Goal: Task Accomplishment & Management: Manage account settings

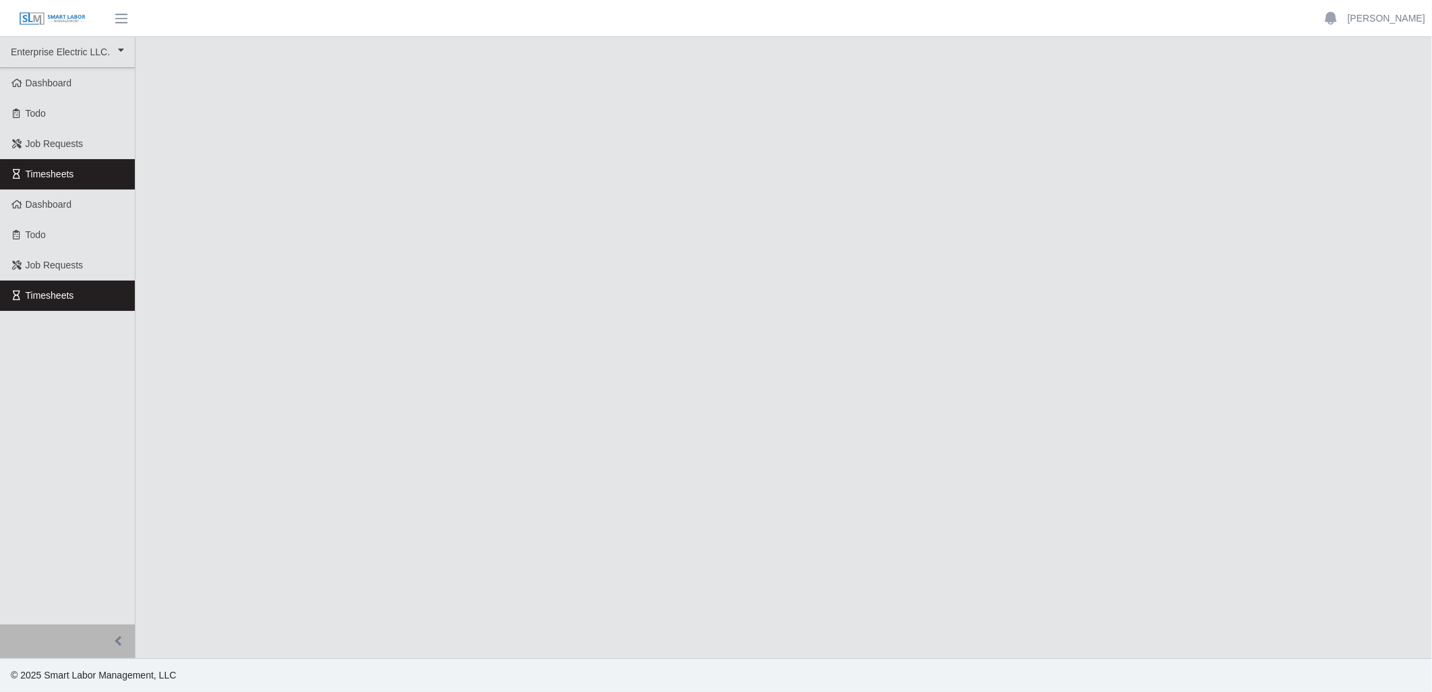
select select
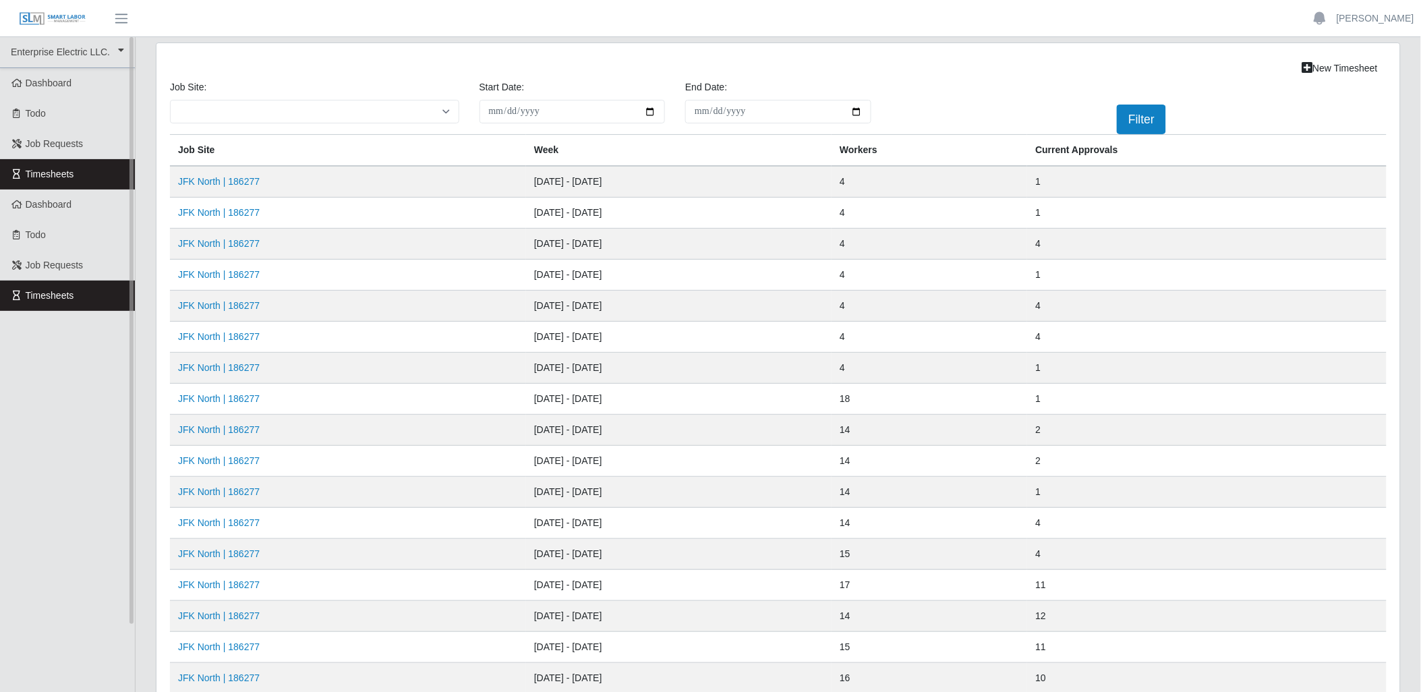
click at [117, 172] on link "Timesheets" at bounding box center [67, 174] width 135 height 30
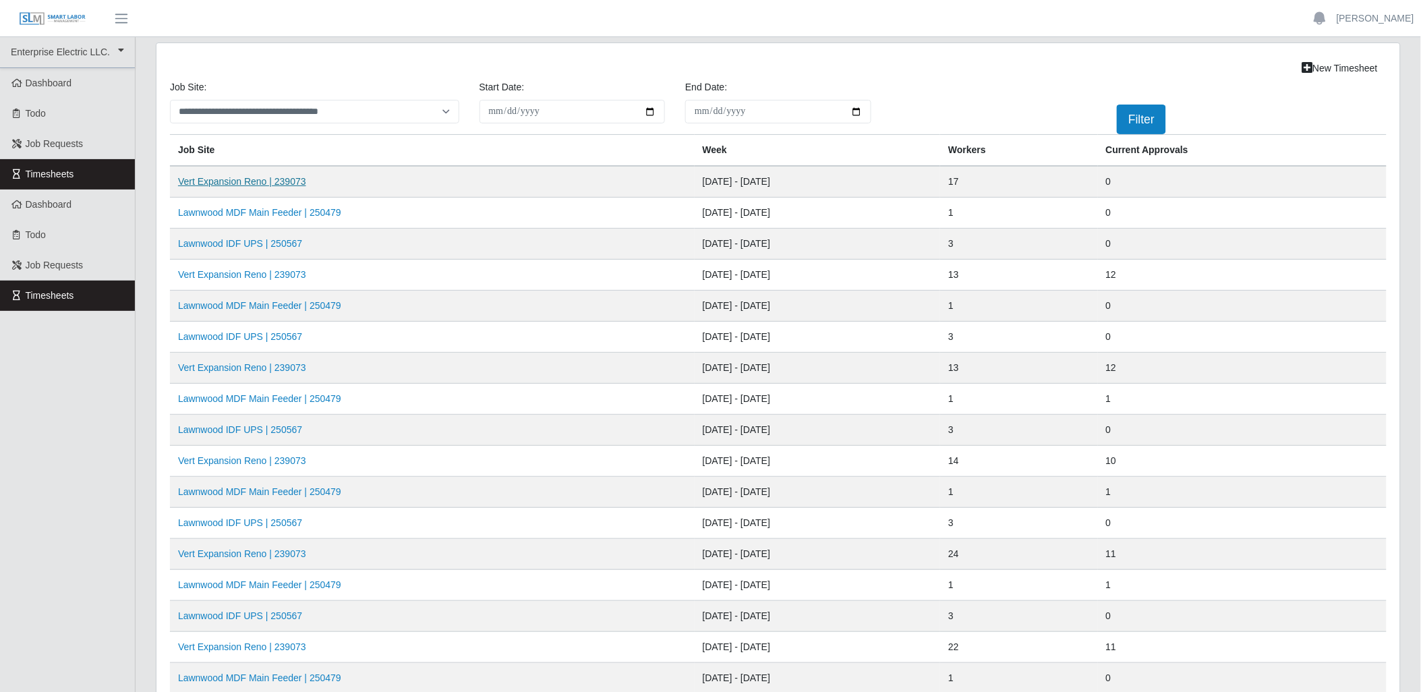
click at [264, 179] on link "Vert Expansion Reno | 239073" at bounding box center [242, 181] width 128 height 11
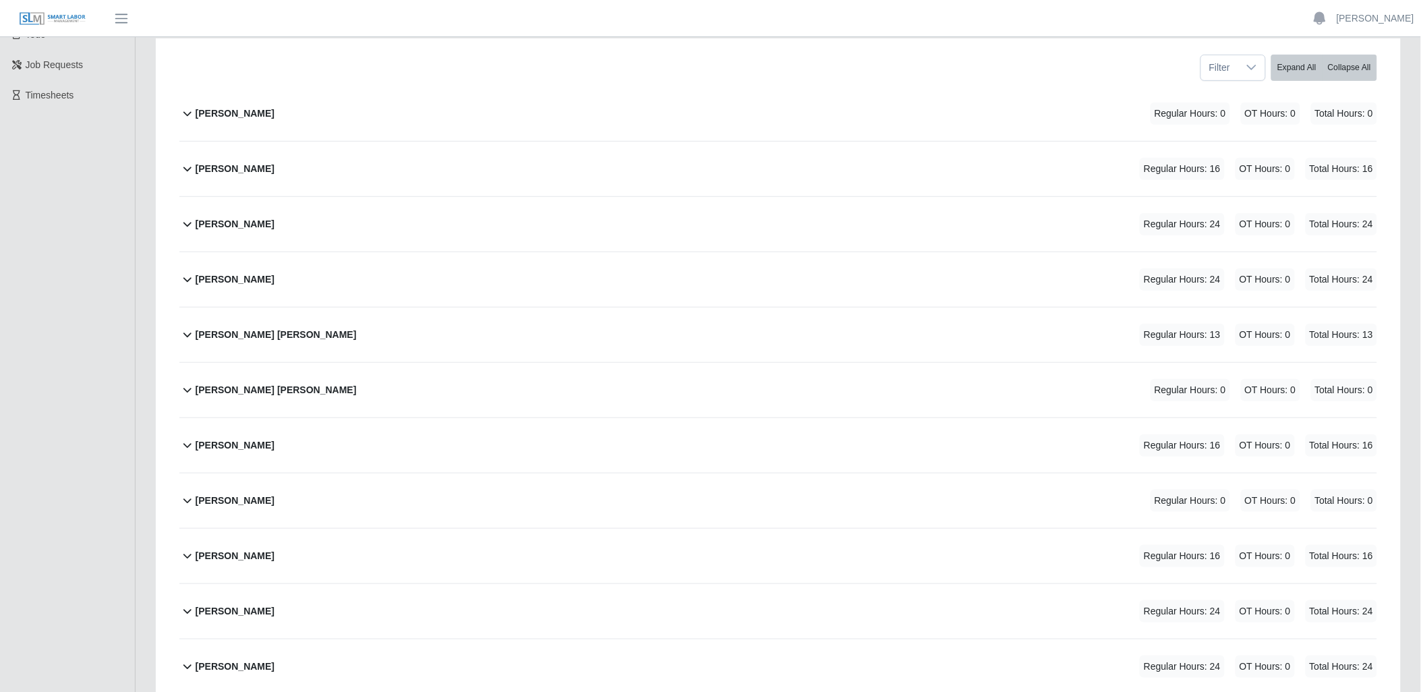
scroll to position [225, 0]
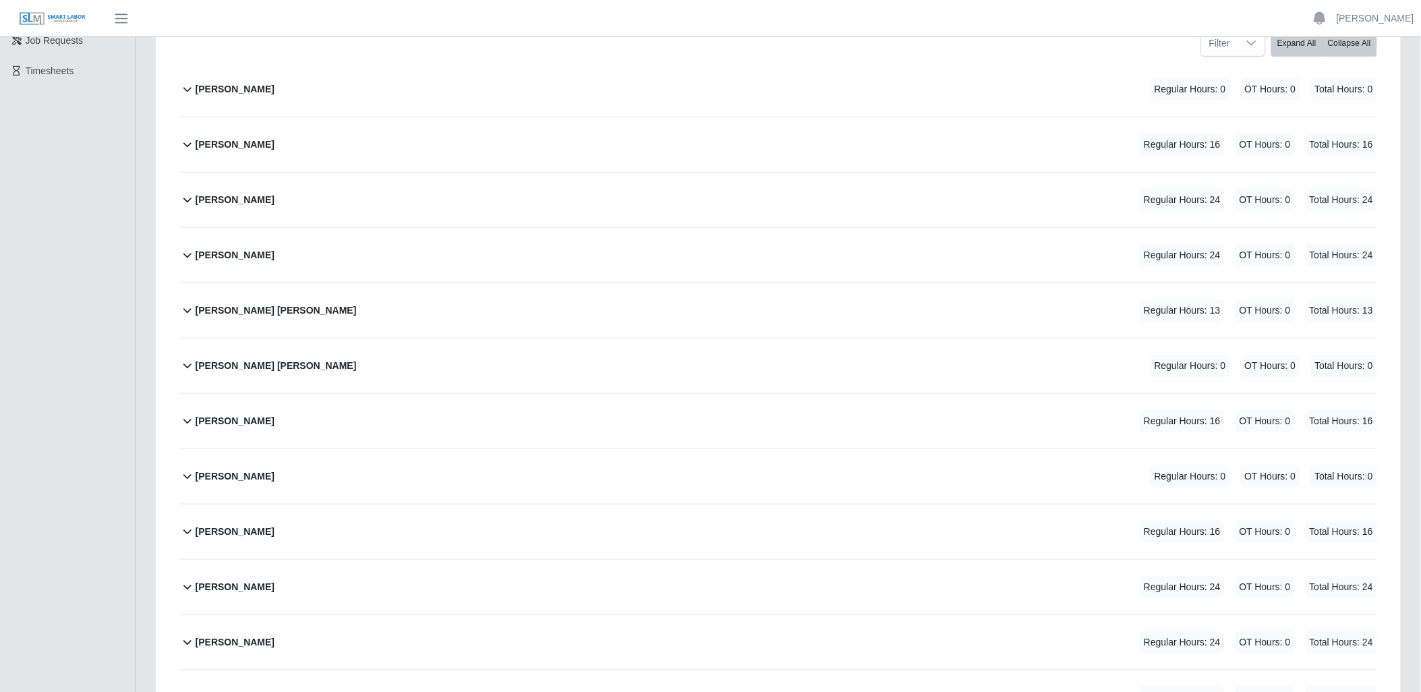
click at [185, 253] on icon at bounding box center [187, 255] width 16 height 16
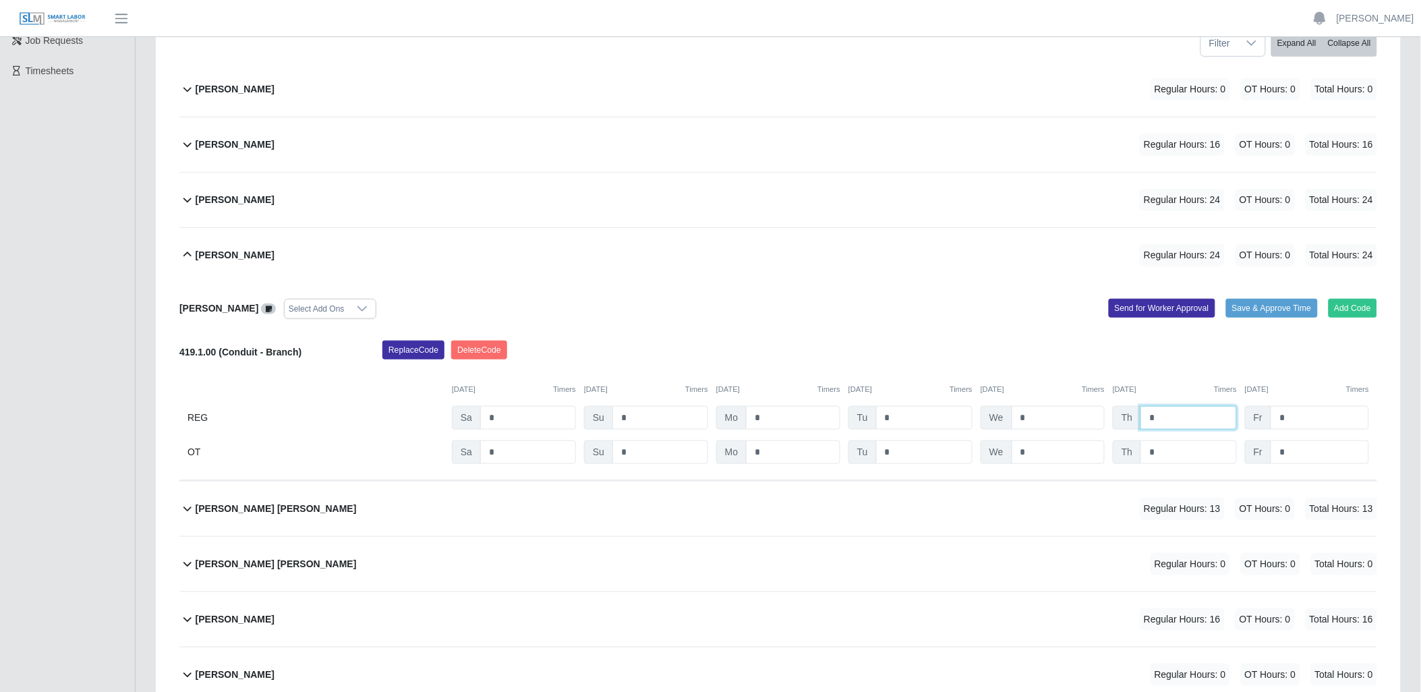
click at [1174, 416] on input "*" at bounding box center [1188, 418] width 96 height 24
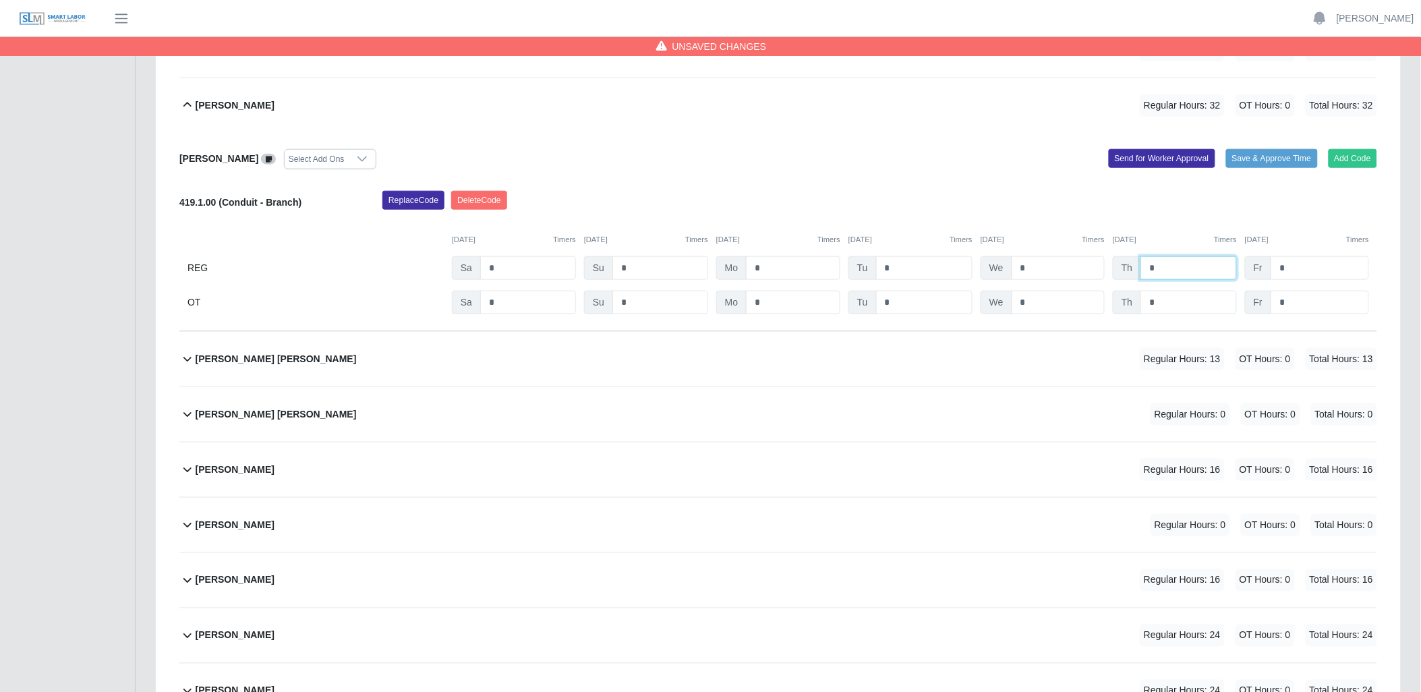
scroll to position [449, 0]
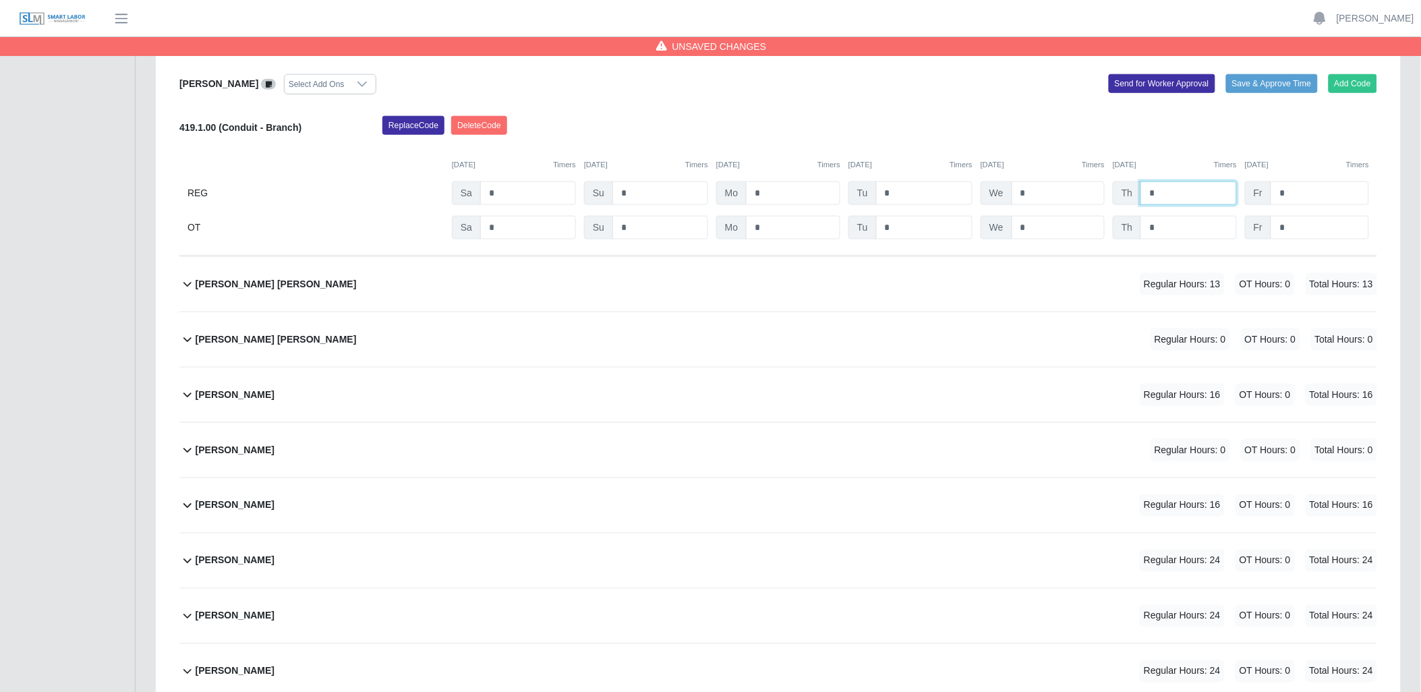
type input "*"
click at [183, 392] on icon at bounding box center [187, 394] width 16 height 16
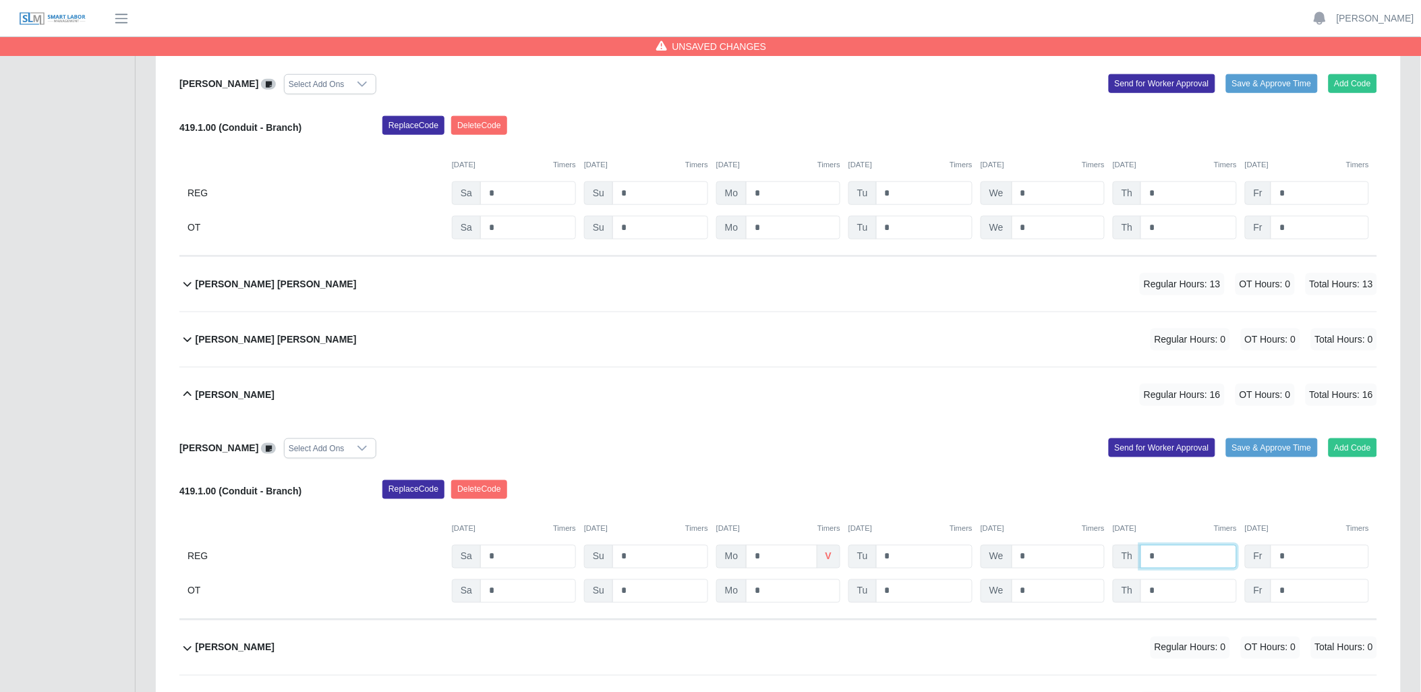
click at [1175, 562] on input "*" at bounding box center [1188, 557] width 96 height 24
type input "*"
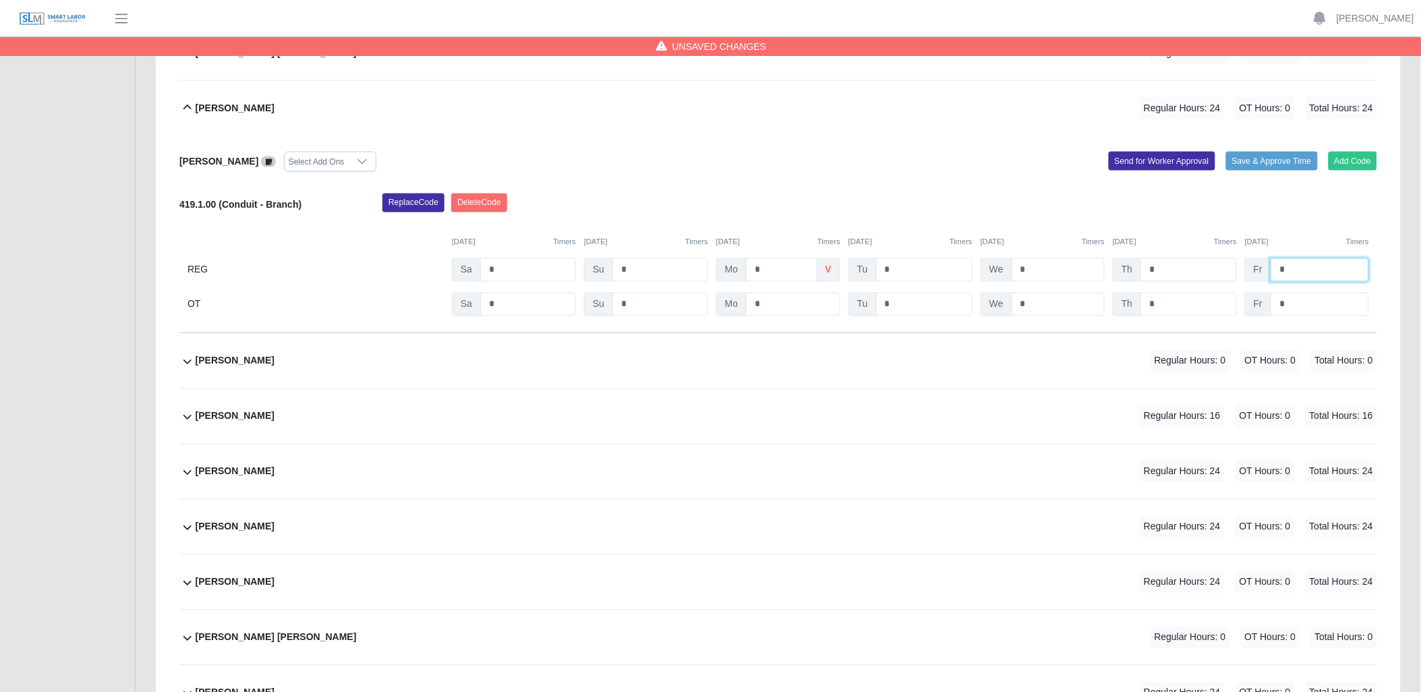
scroll to position [749, 0]
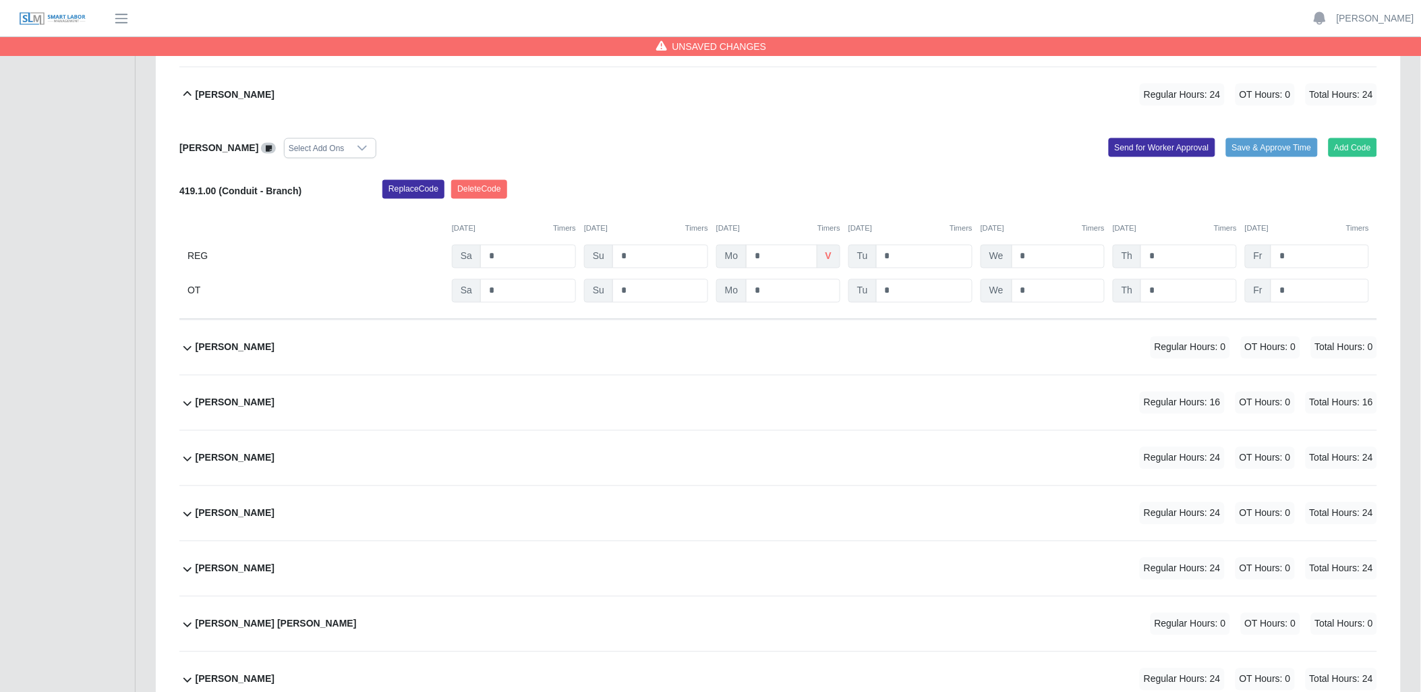
click at [184, 405] on icon at bounding box center [187, 403] width 8 height 5
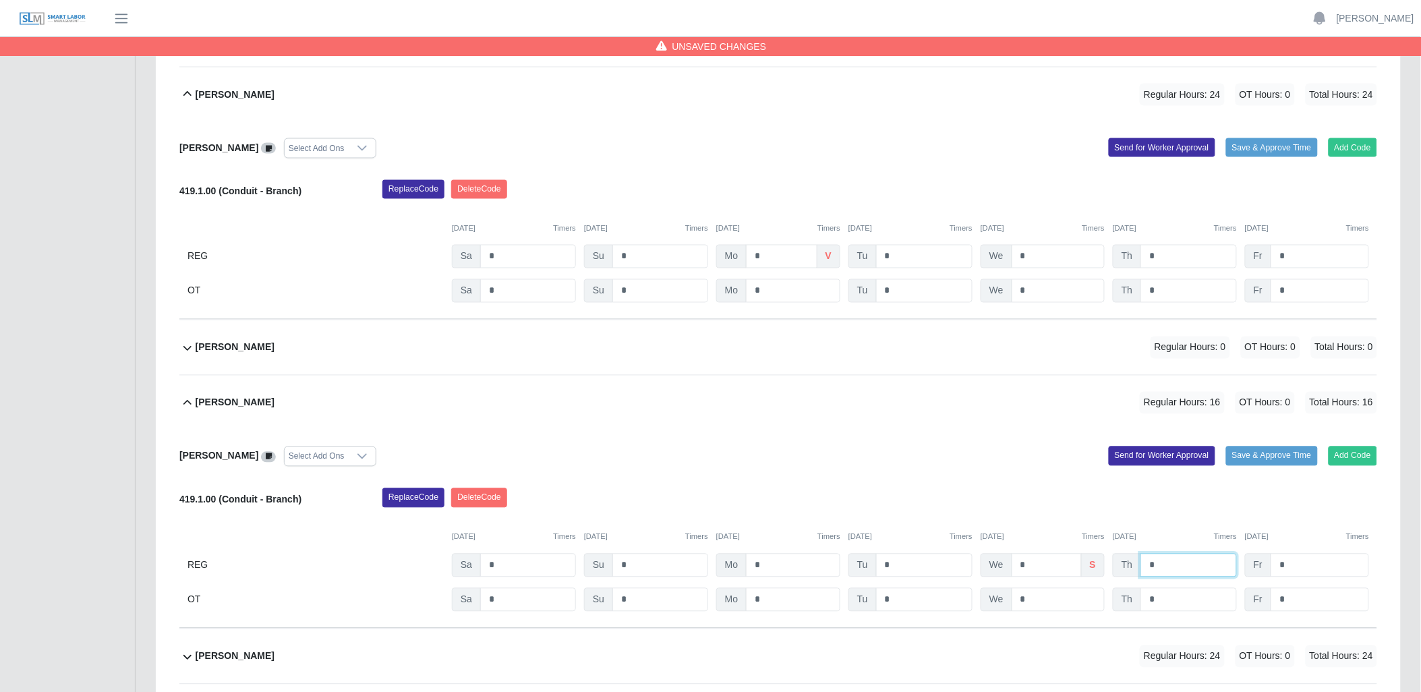
click at [1163, 567] on input "*" at bounding box center [1188, 566] width 96 height 24
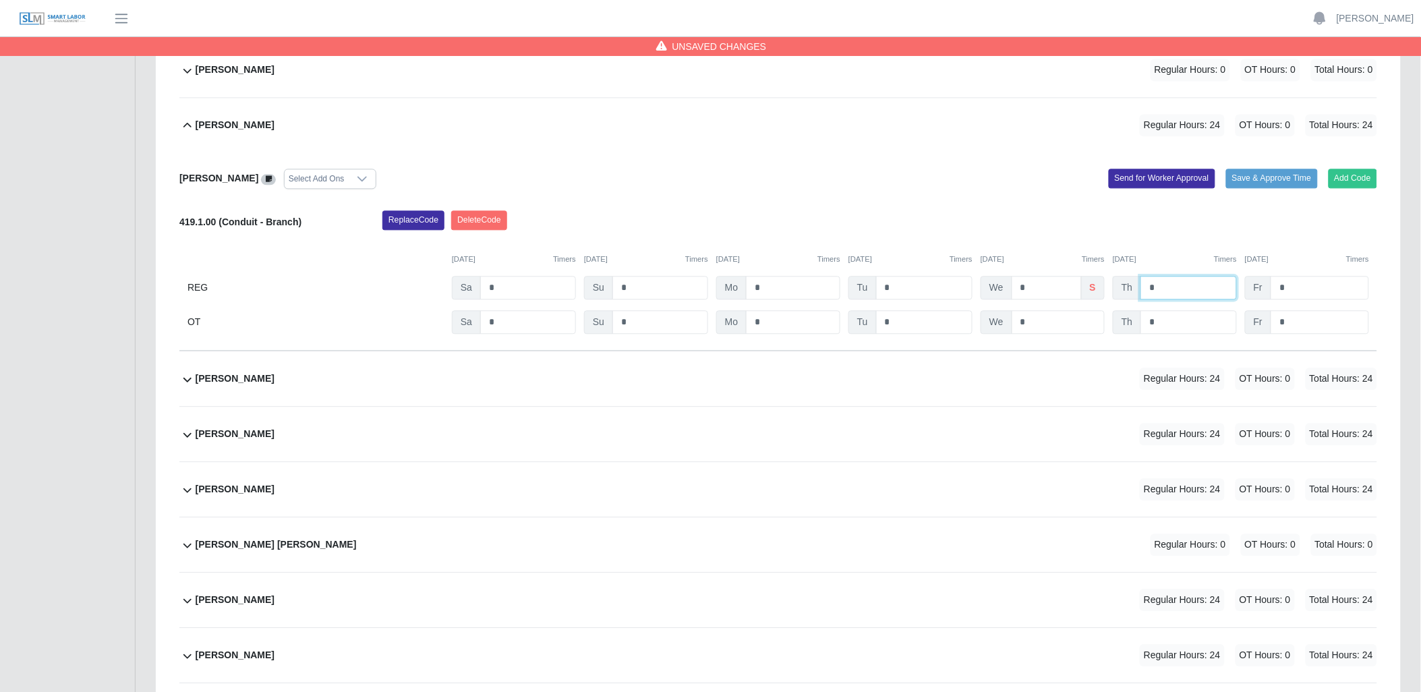
scroll to position [1049, 0]
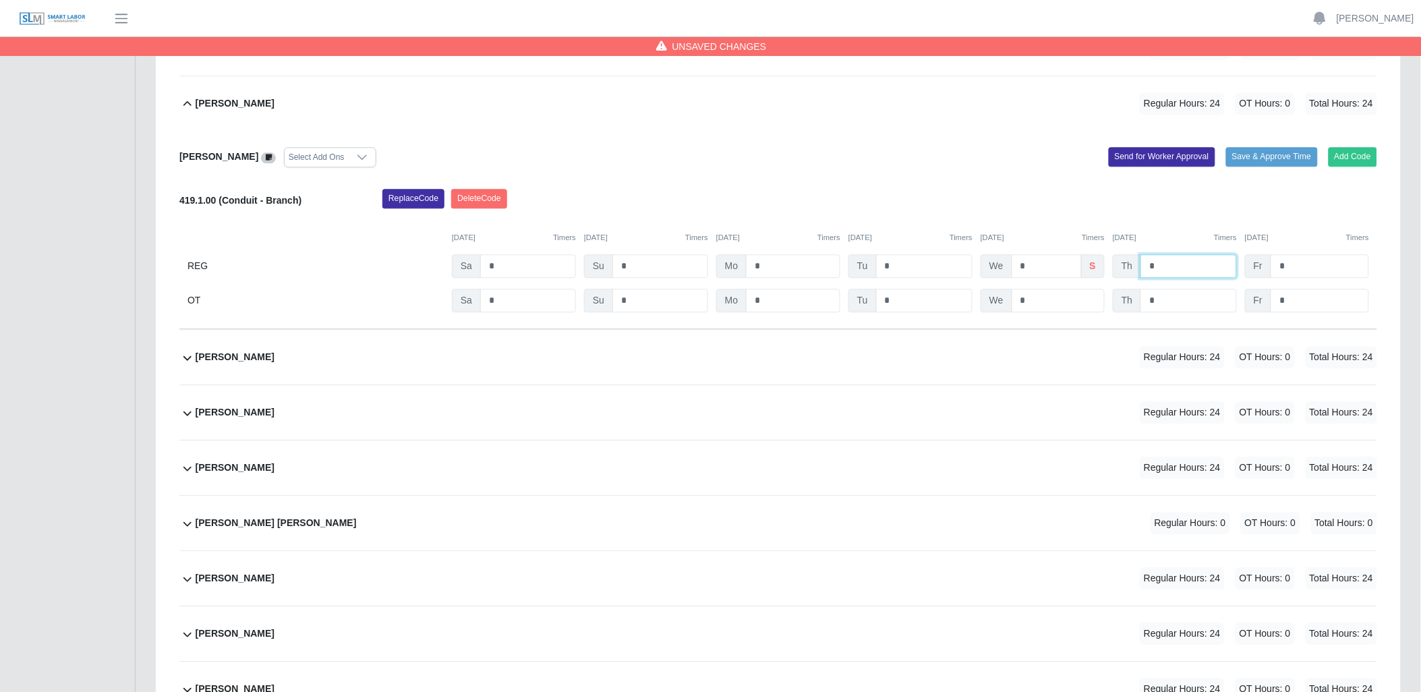
type input "*"
click at [183, 358] on icon at bounding box center [187, 357] width 16 height 16
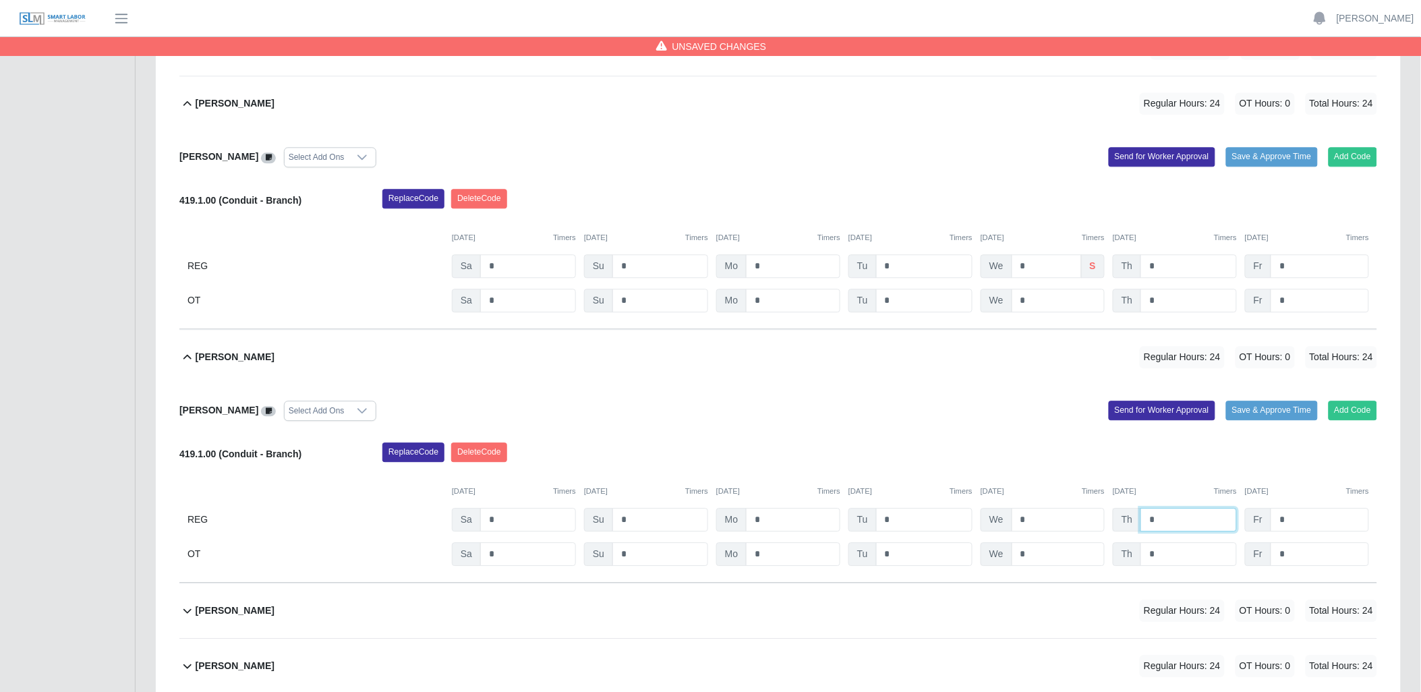
click at [1163, 526] on input "*" at bounding box center [1188, 520] width 96 height 24
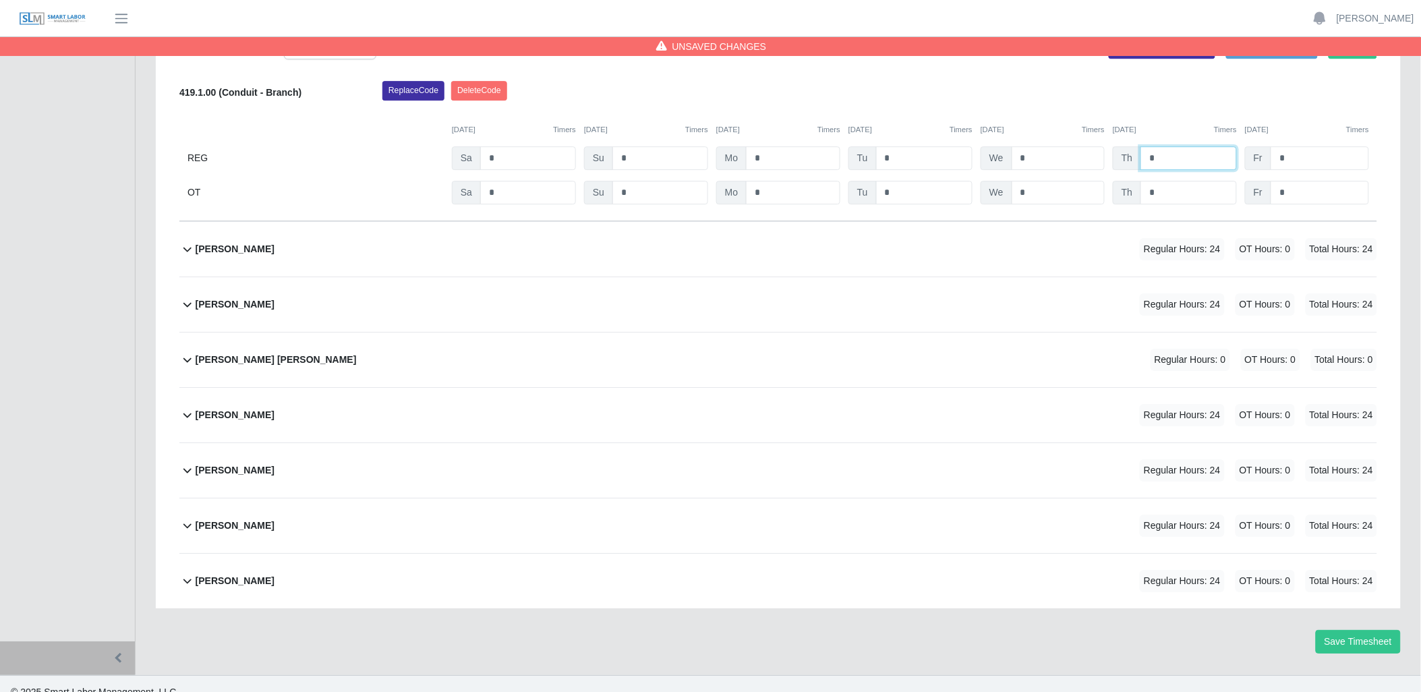
scroll to position [1423, 0]
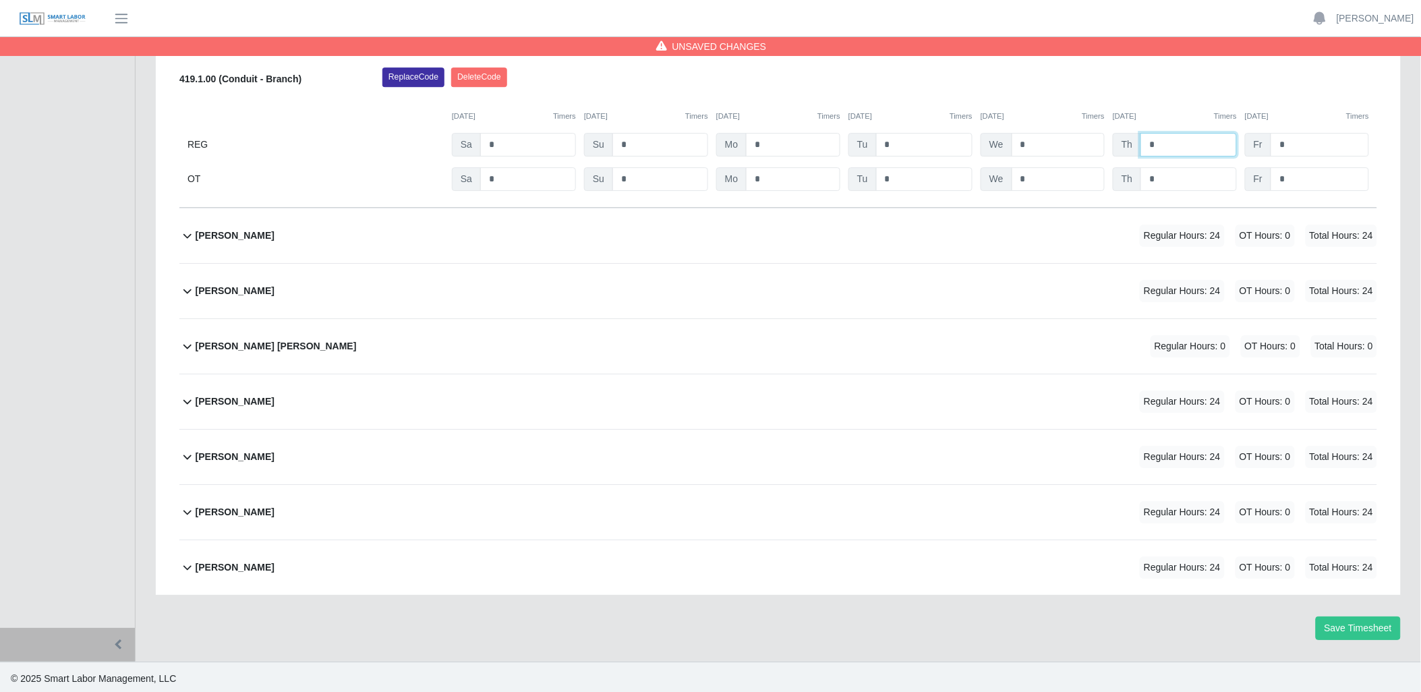
type input "*"
click at [186, 237] on icon at bounding box center [187, 235] width 16 height 16
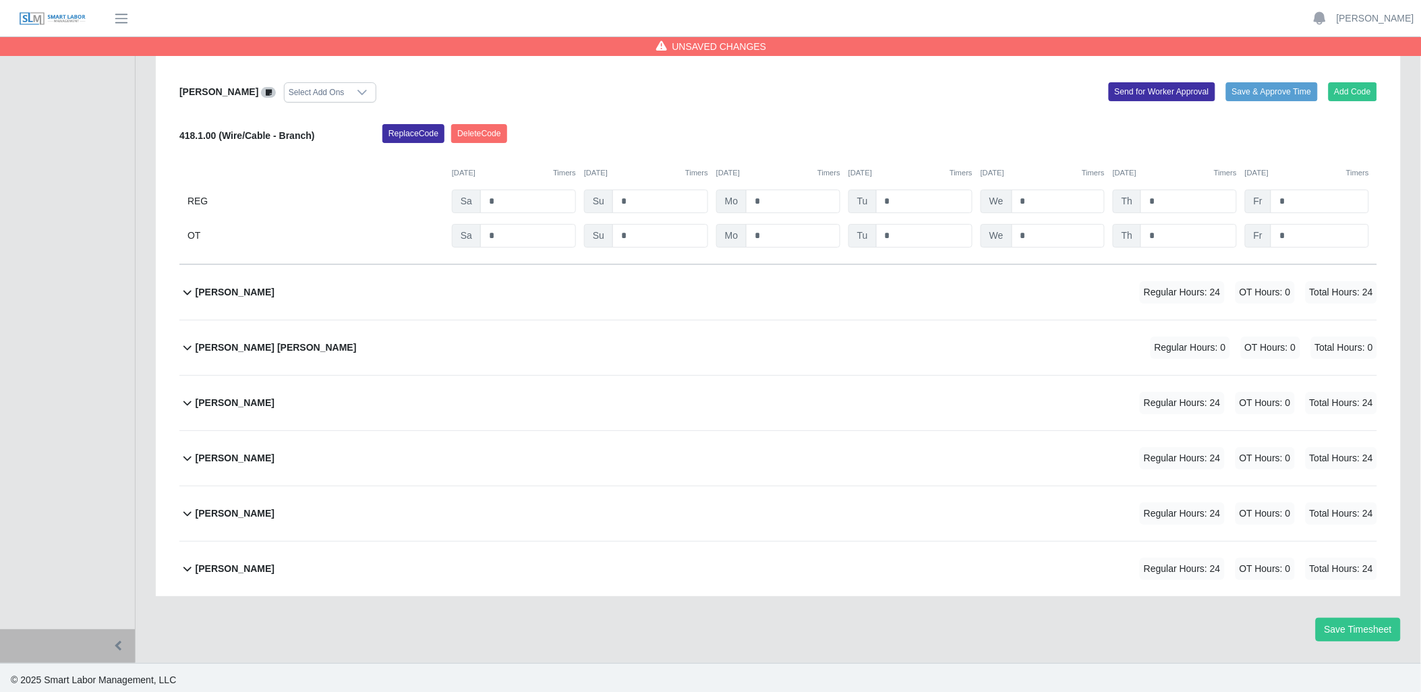
scroll to position [1622, 0]
click at [1168, 200] on input "*" at bounding box center [1188, 200] width 96 height 24
type input "*"
click at [183, 293] on icon at bounding box center [187, 291] width 16 height 16
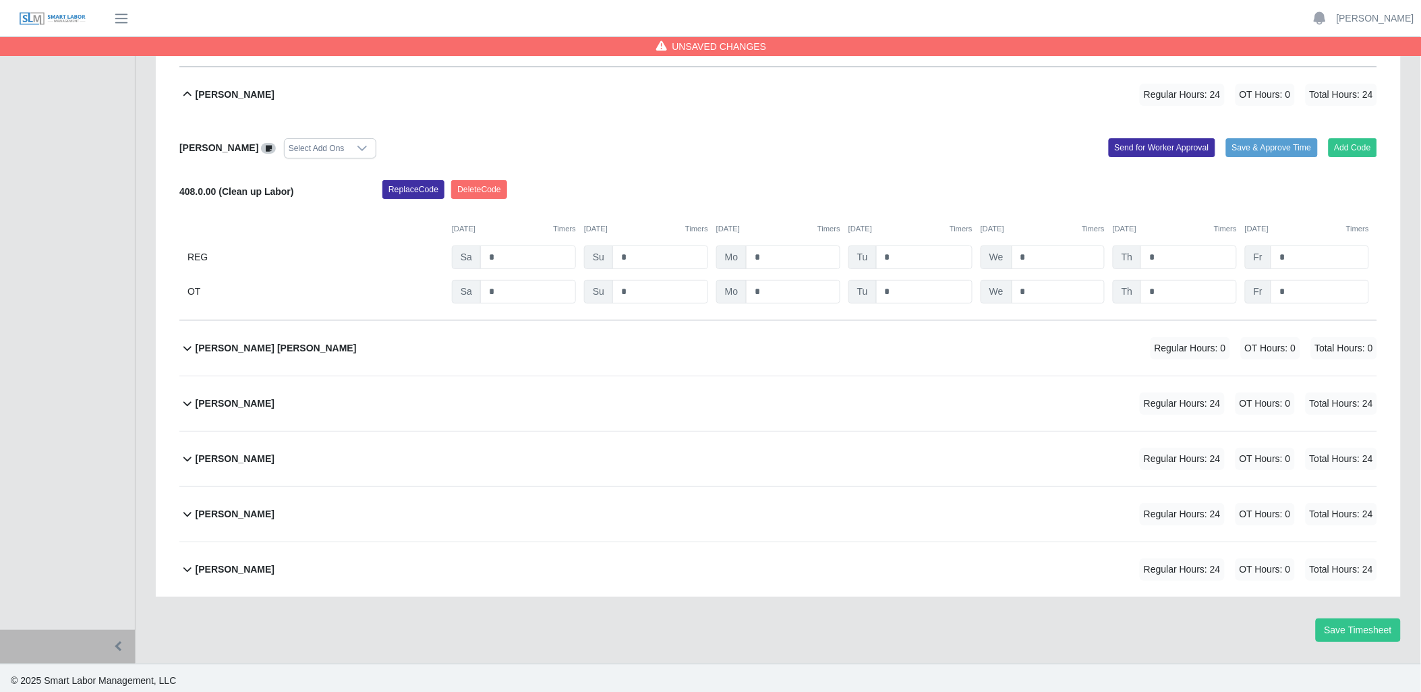
scroll to position [1821, 0]
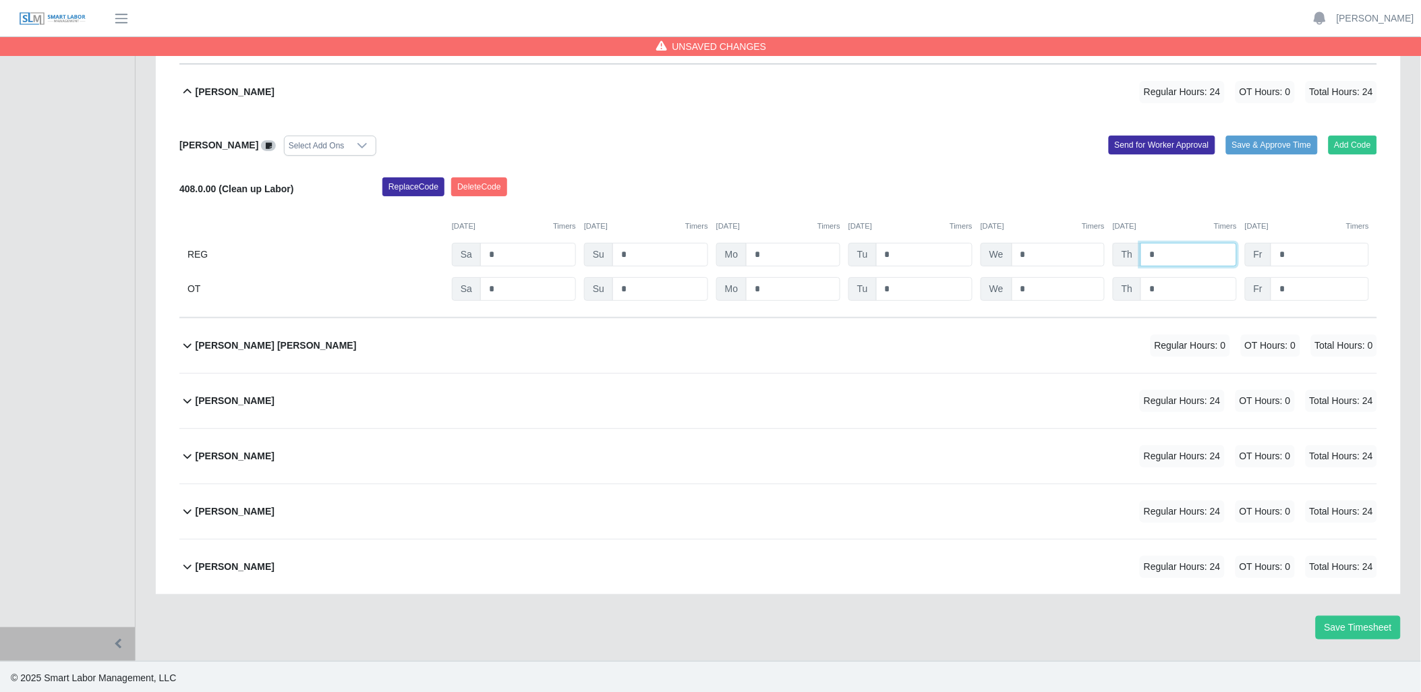
click at [1163, 255] on input "*" at bounding box center [1188, 255] width 96 height 24
type input "*"
click at [183, 396] on icon at bounding box center [187, 400] width 16 height 16
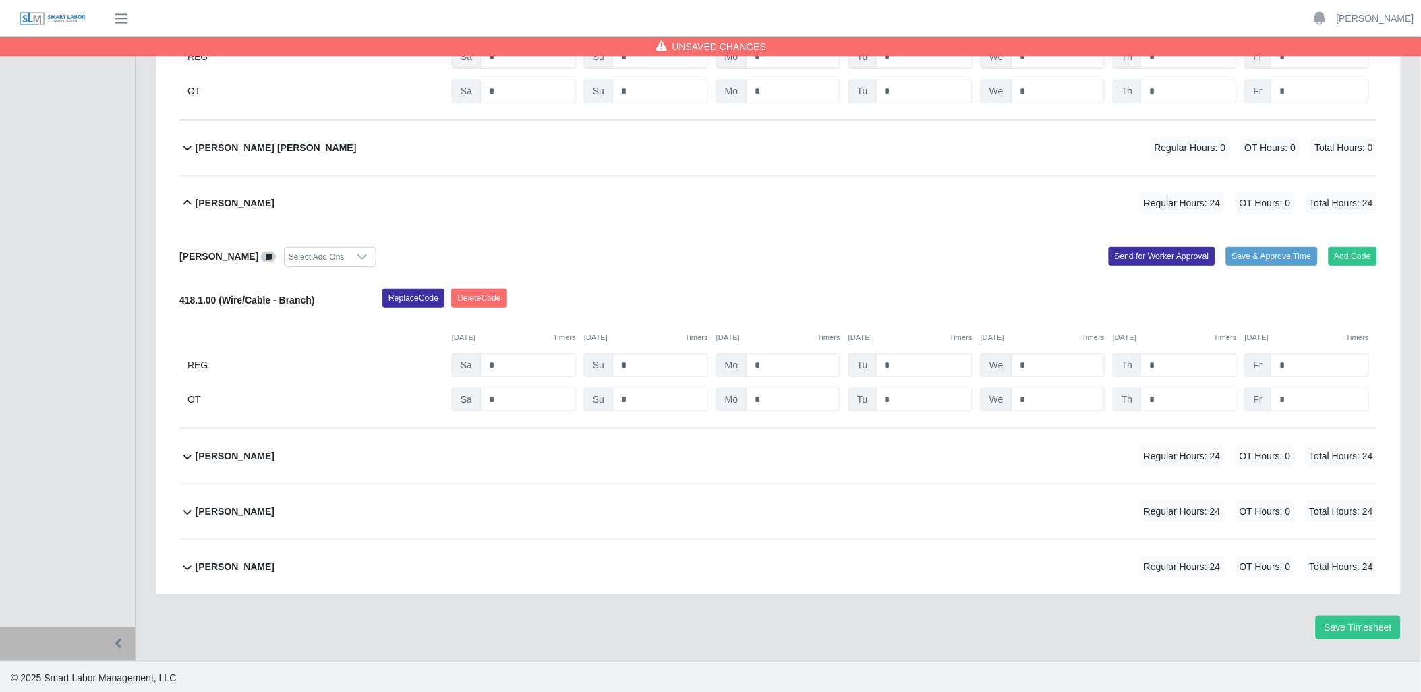
scroll to position [2019, 0]
click at [1198, 365] on input "*" at bounding box center [1188, 365] width 96 height 24
type input "*"
click at [186, 512] on icon at bounding box center [187, 511] width 16 height 16
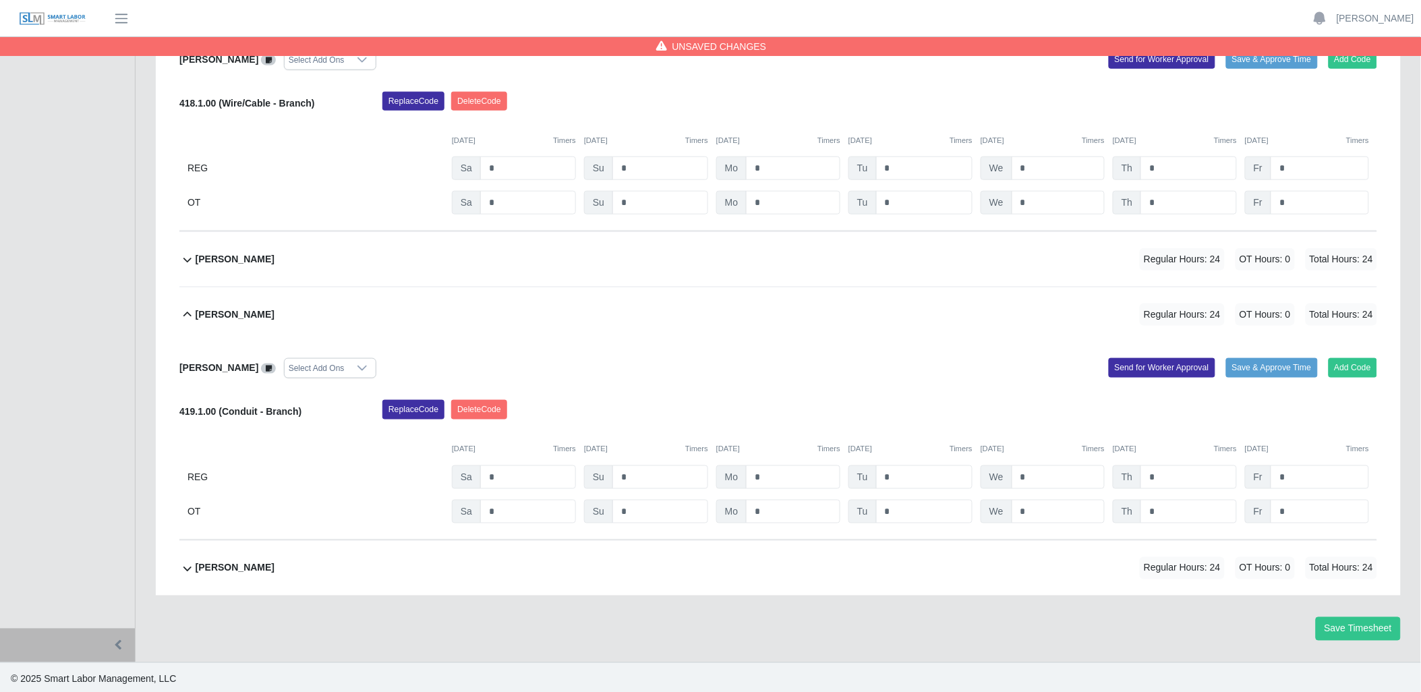
scroll to position [2217, 0]
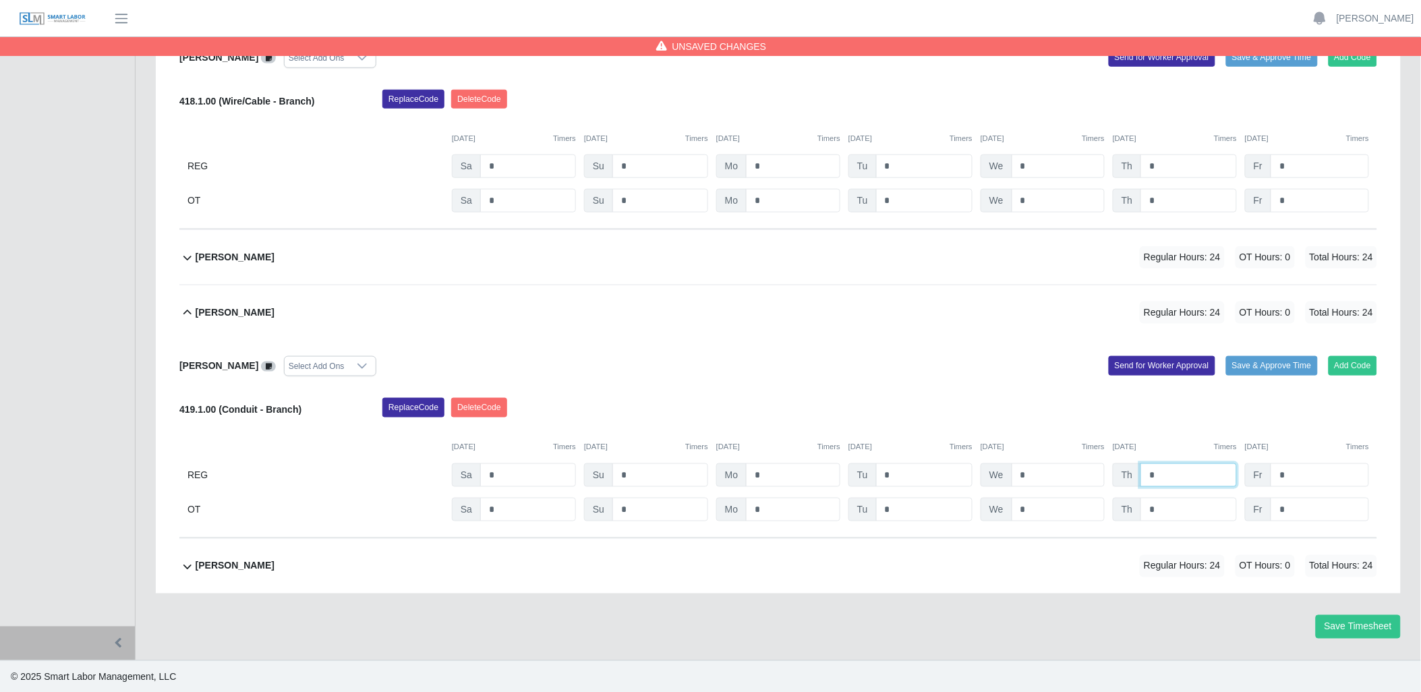
click at [1179, 482] on input "*" at bounding box center [1188, 475] width 96 height 24
type input "*"
click at [184, 258] on icon at bounding box center [187, 257] width 16 height 16
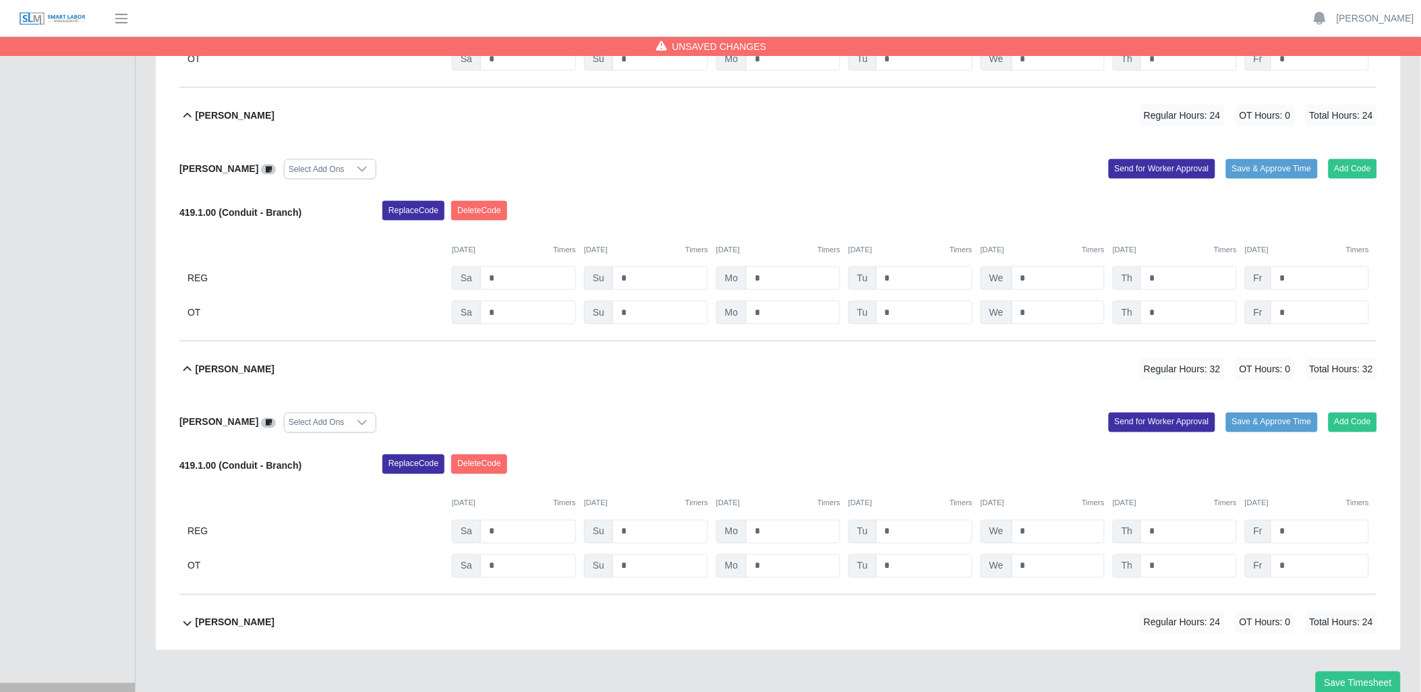
scroll to position [2416, 0]
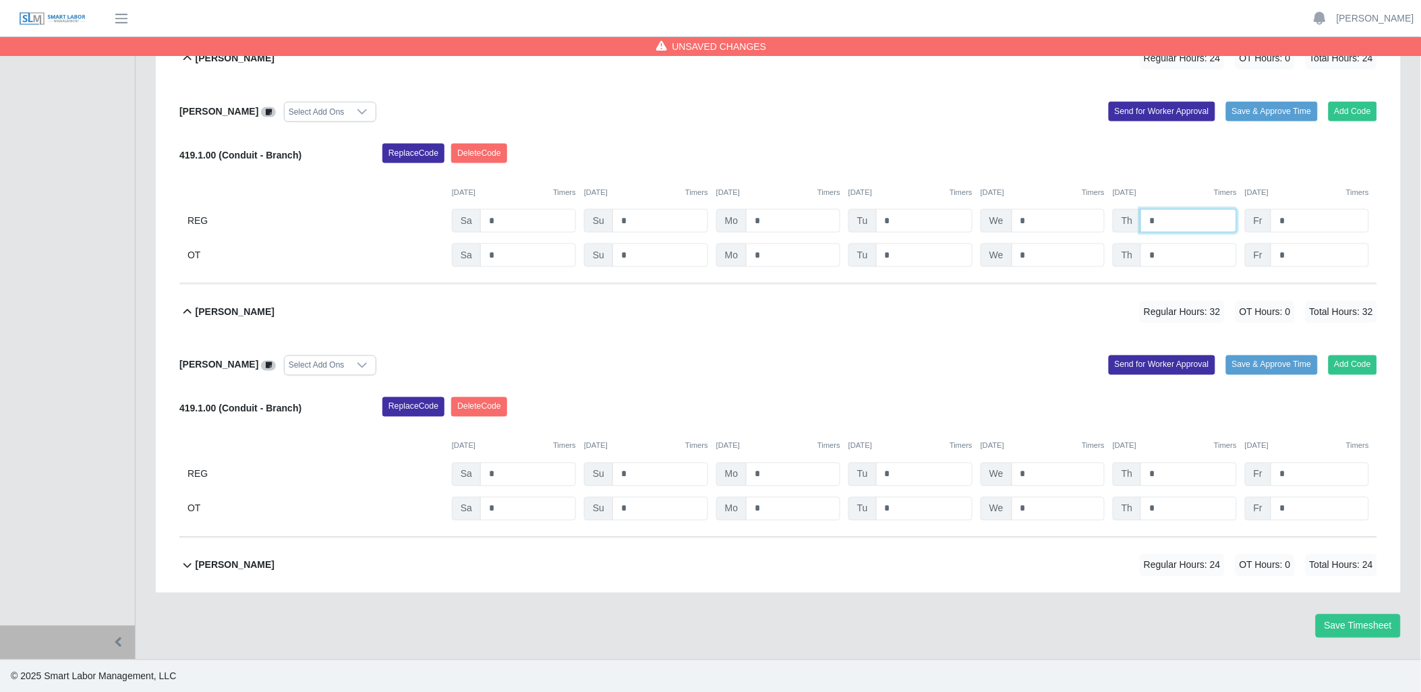
click at [1165, 228] on input "*" at bounding box center [1188, 221] width 96 height 24
type input "*"
click at [190, 567] on icon at bounding box center [187, 565] width 16 height 16
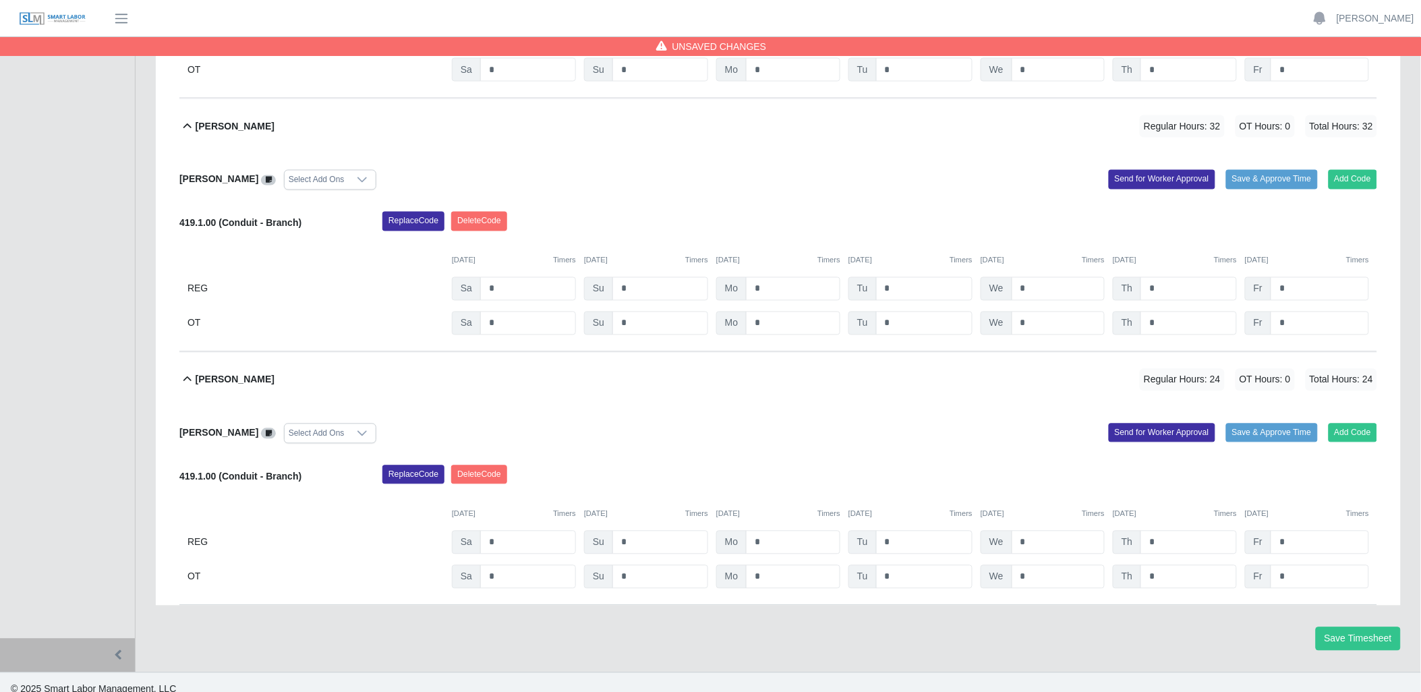
scroll to position [2614, 0]
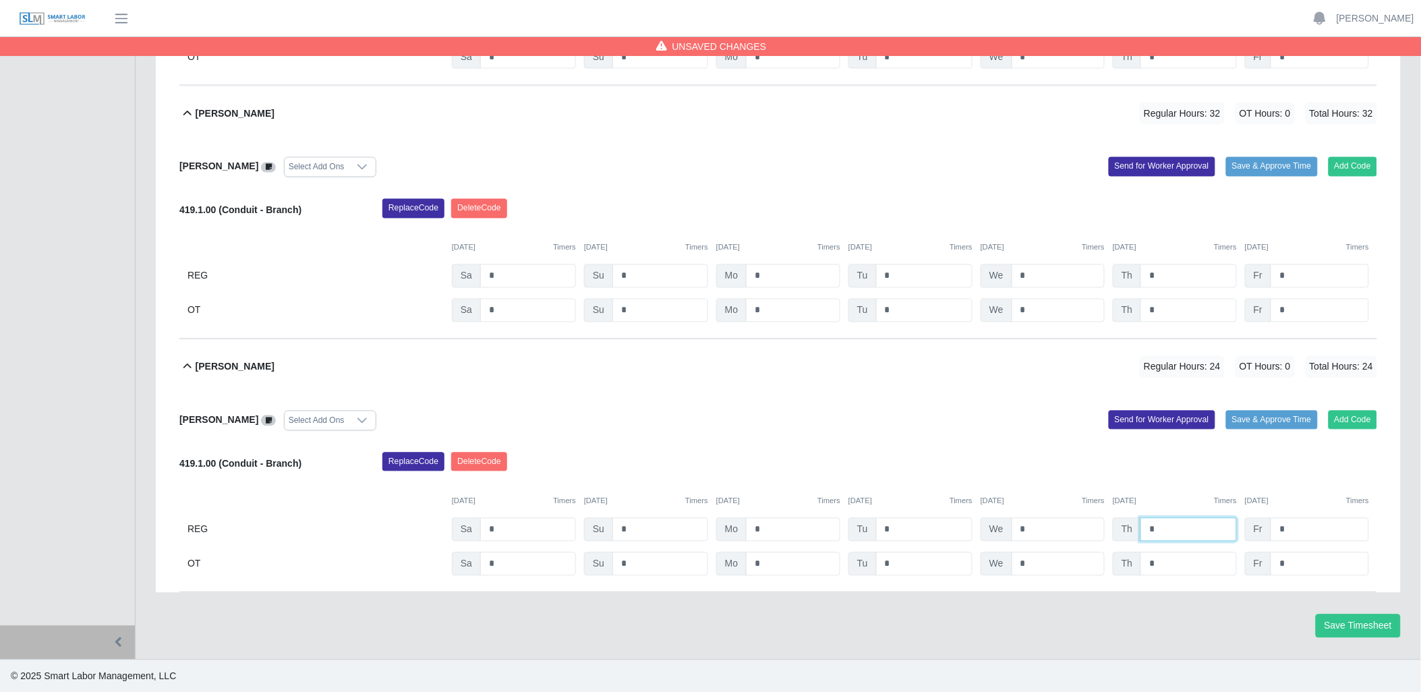
click at [1165, 529] on input "*" at bounding box center [1188, 530] width 96 height 24
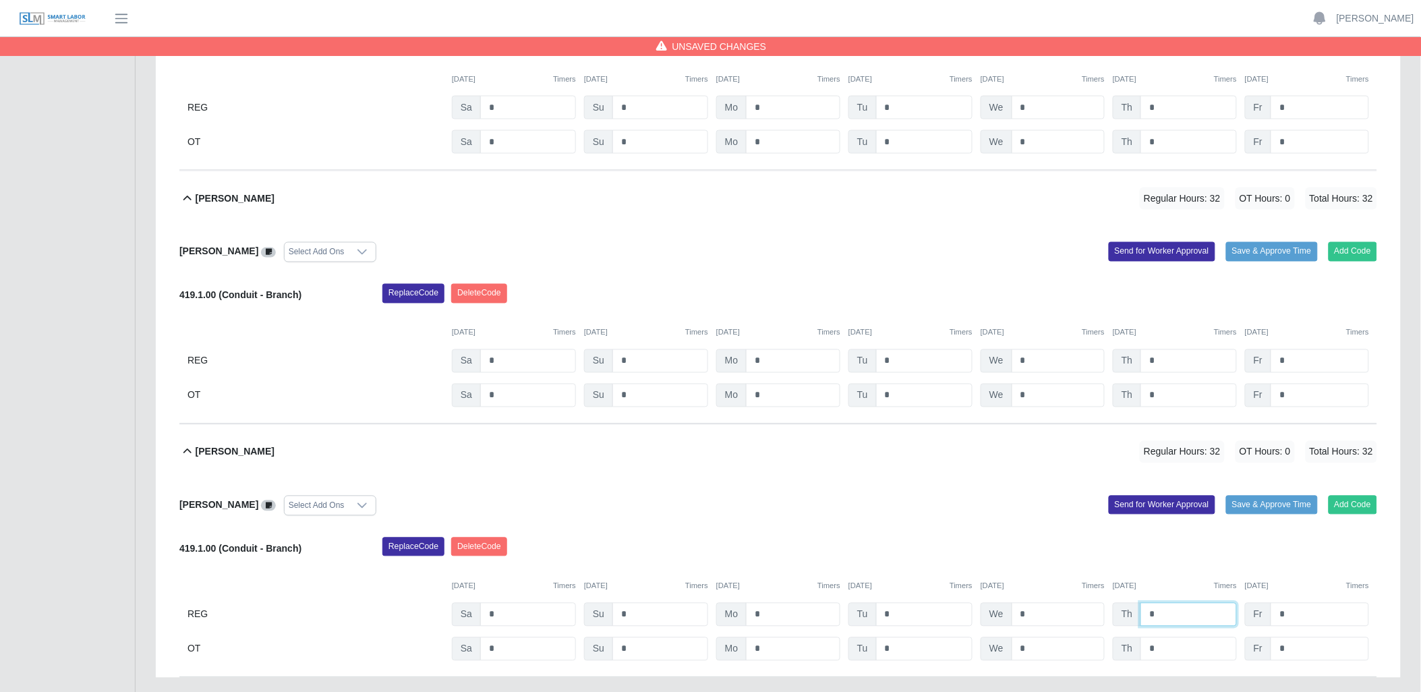
scroll to position [2620, 0]
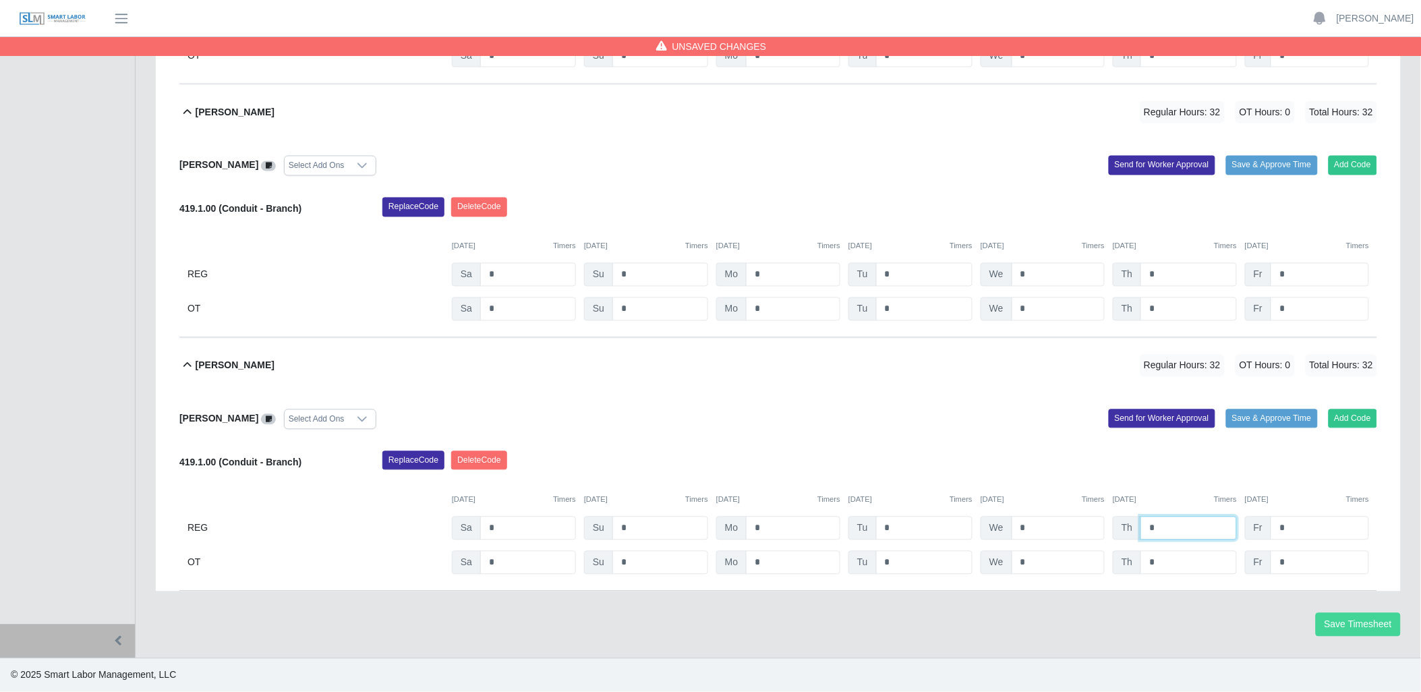
type input "*"
click at [1333, 622] on button "Save Timesheet" at bounding box center [1358, 625] width 85 height 24
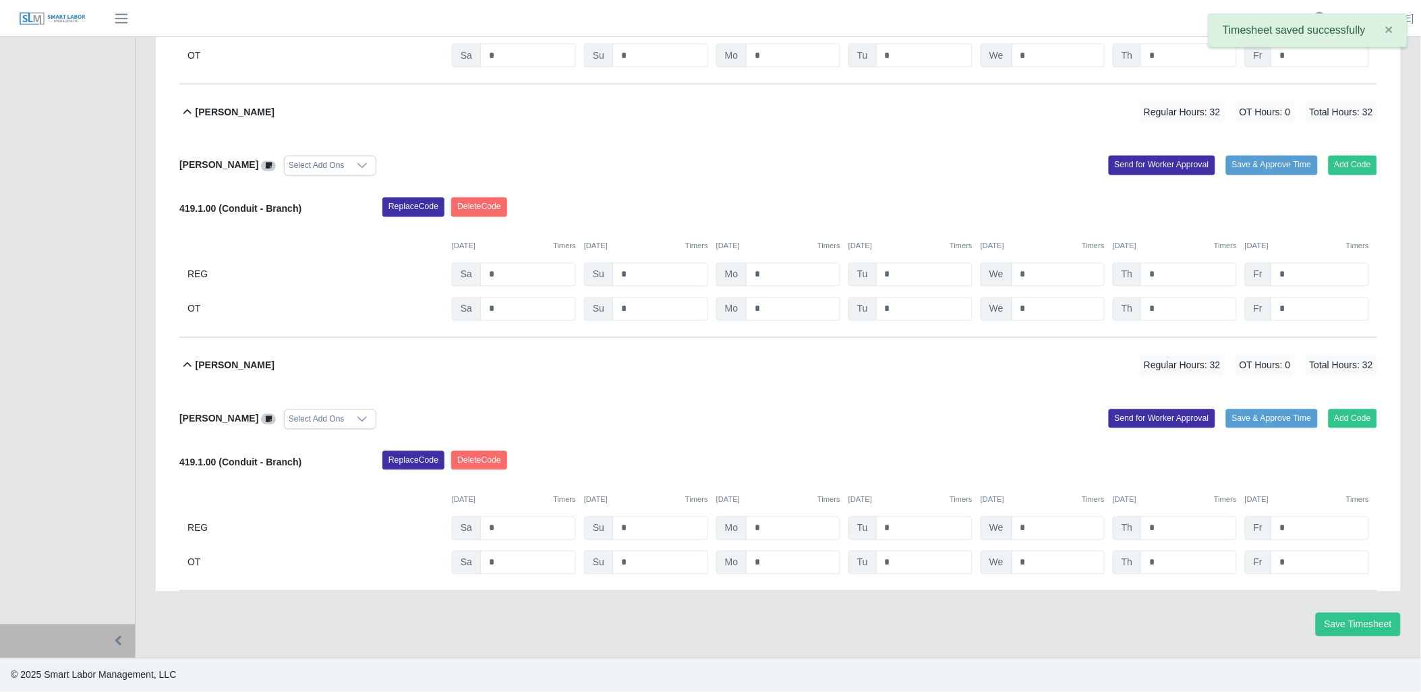
click at [184, 364] on icon at bounding box center [187, 365] width 16 height 16
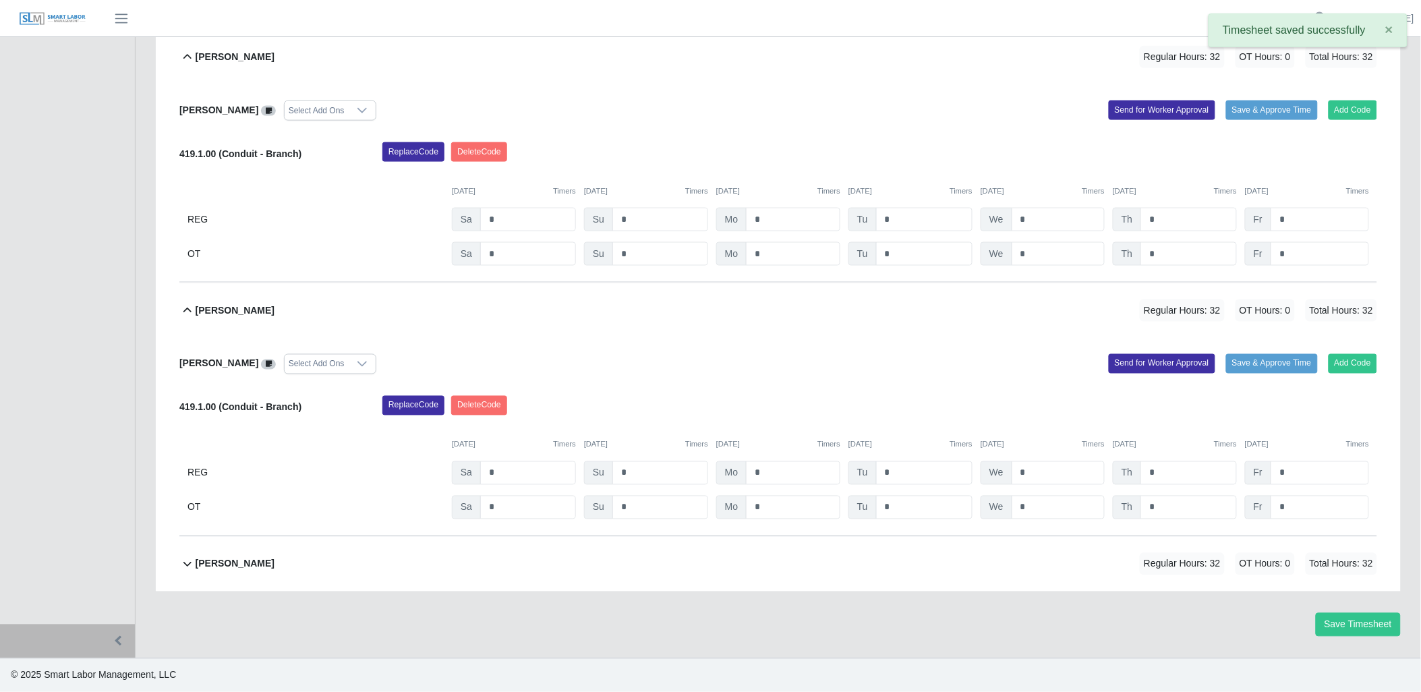
scroll to position [2421, 0]
click at [184, 307] on icon at bounding box center [187, 311] width 16 height 16
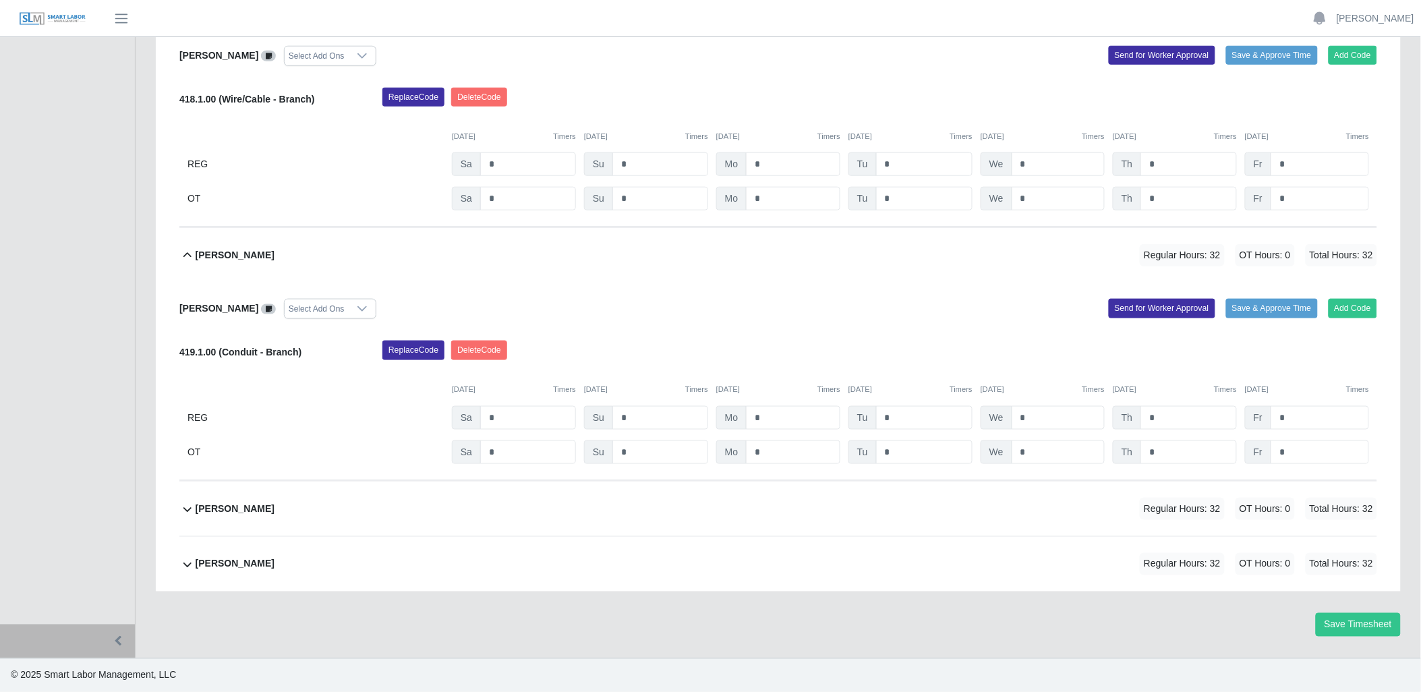
click at [187, 256] on icon at bounding box center [187, 255] width 16 height 16
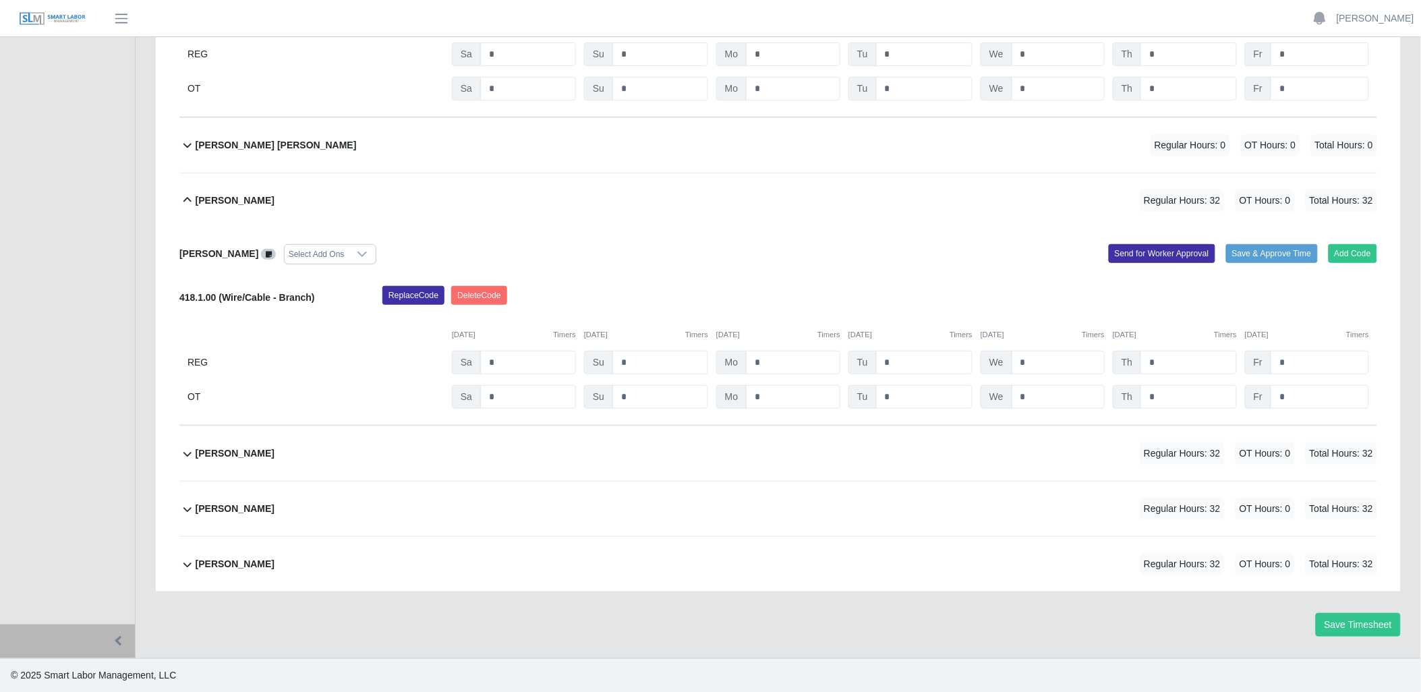
scroll to position [2024, 0]
click at [189, 198] on icon at bounding box center [187, 200] width 8 height 5
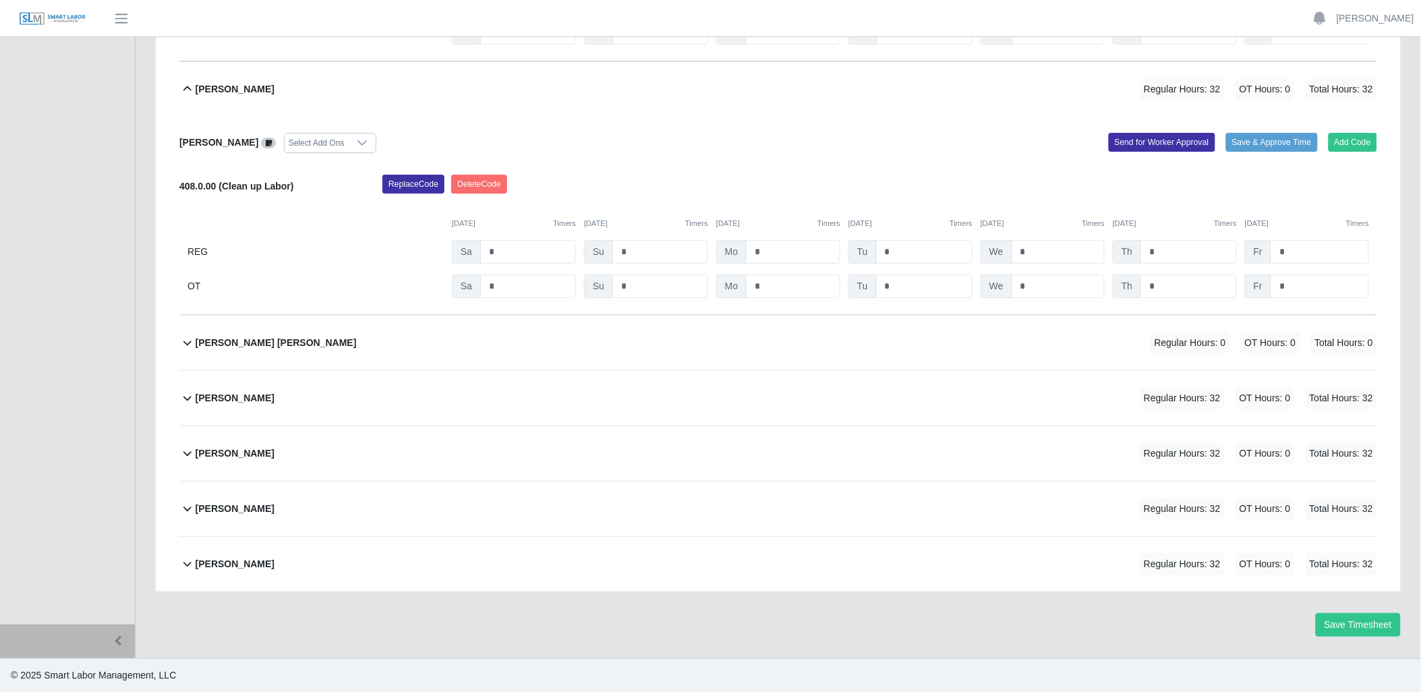
scroll to position [1825, 0]
click at [185, 88] on icon at bounding box center [187, 89] width 16 height 16
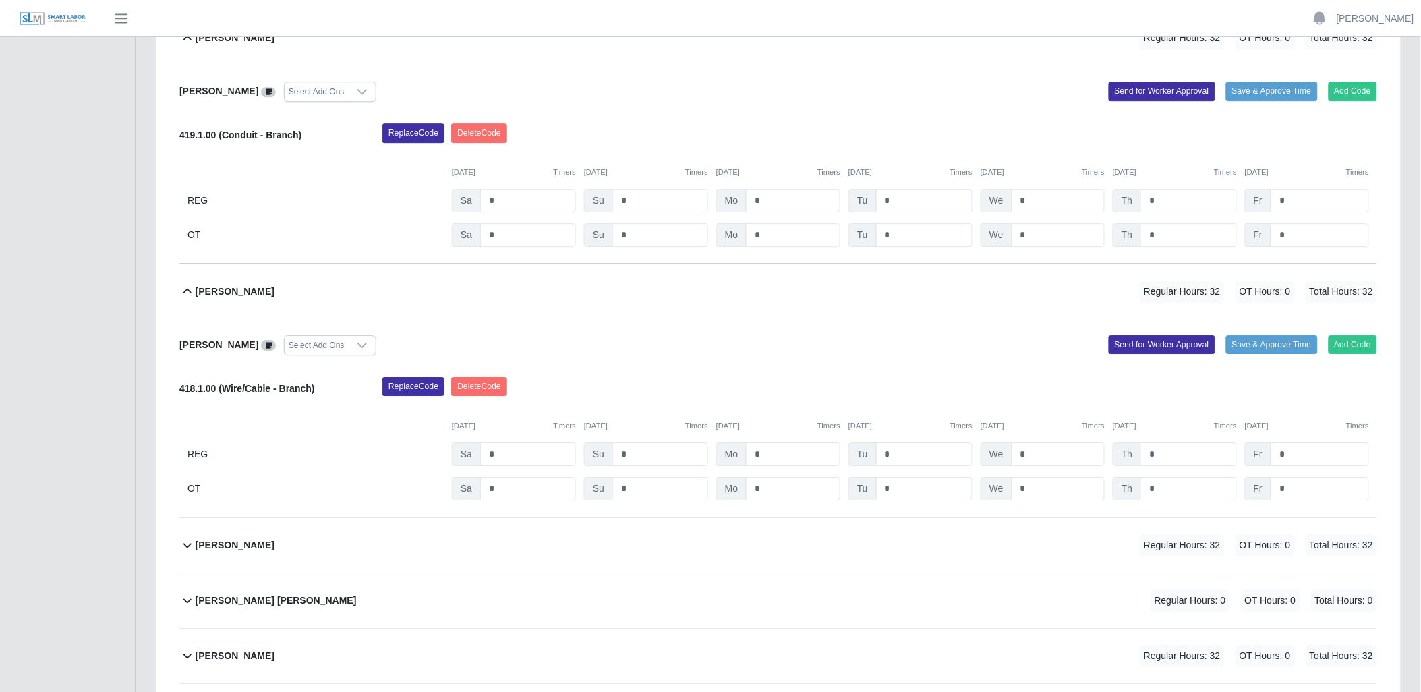
scroll to position [1327, 0]
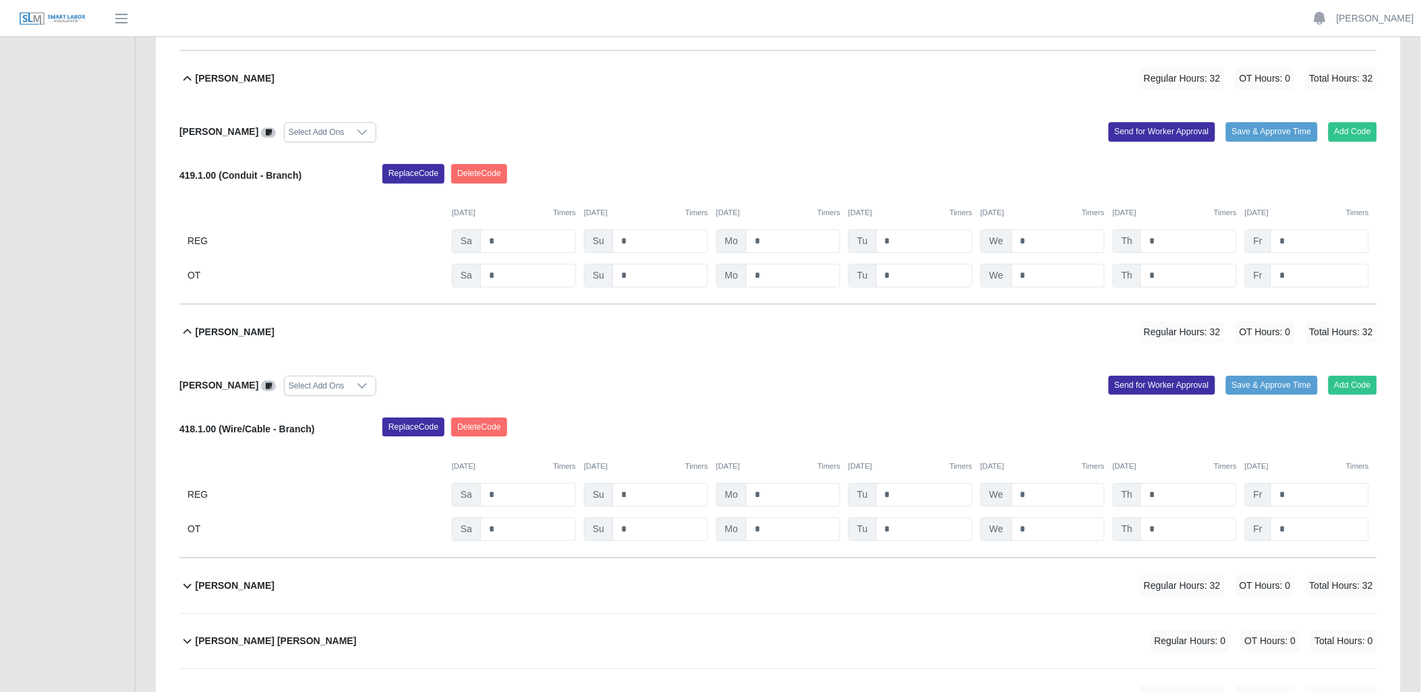
click at [189, 330] on icon at bounding box center [187, 332] width 16 height 16
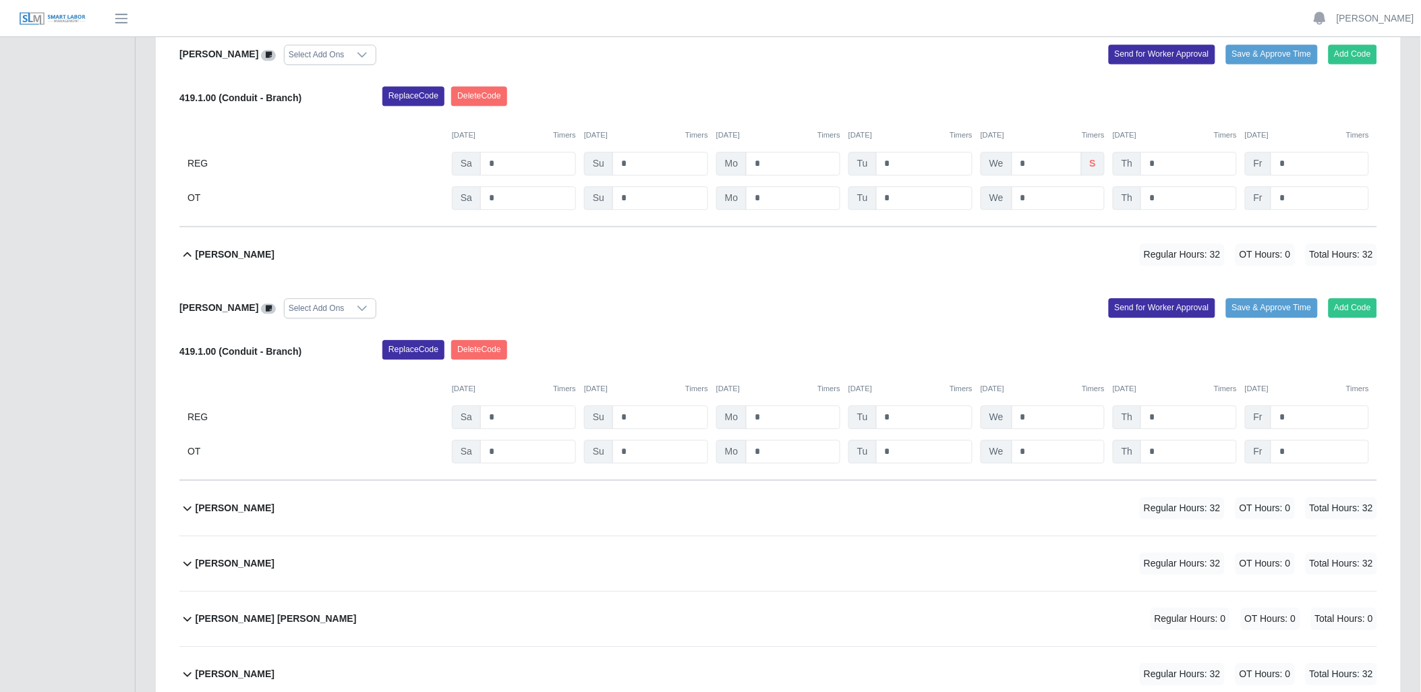
scroll to position [1102, 0]
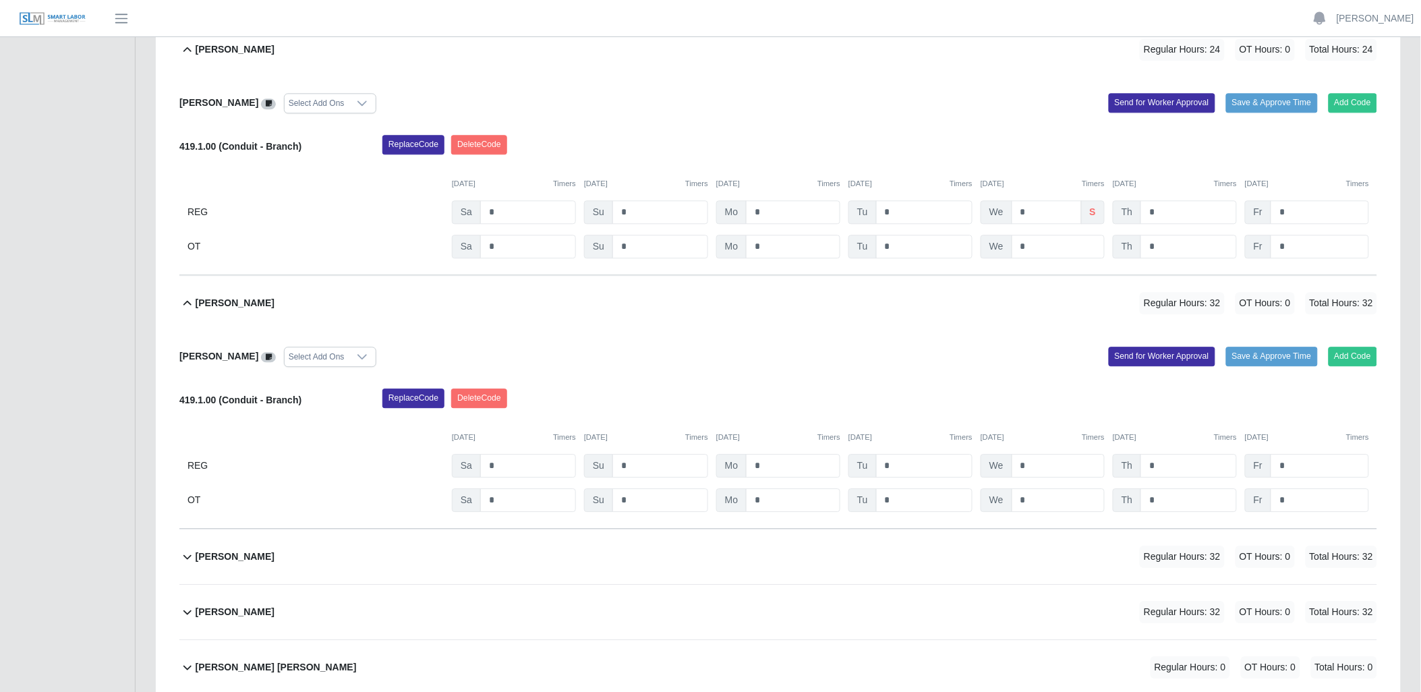
click at [186, 304] on icon at bounding box center [187, 302] width 8 height 5
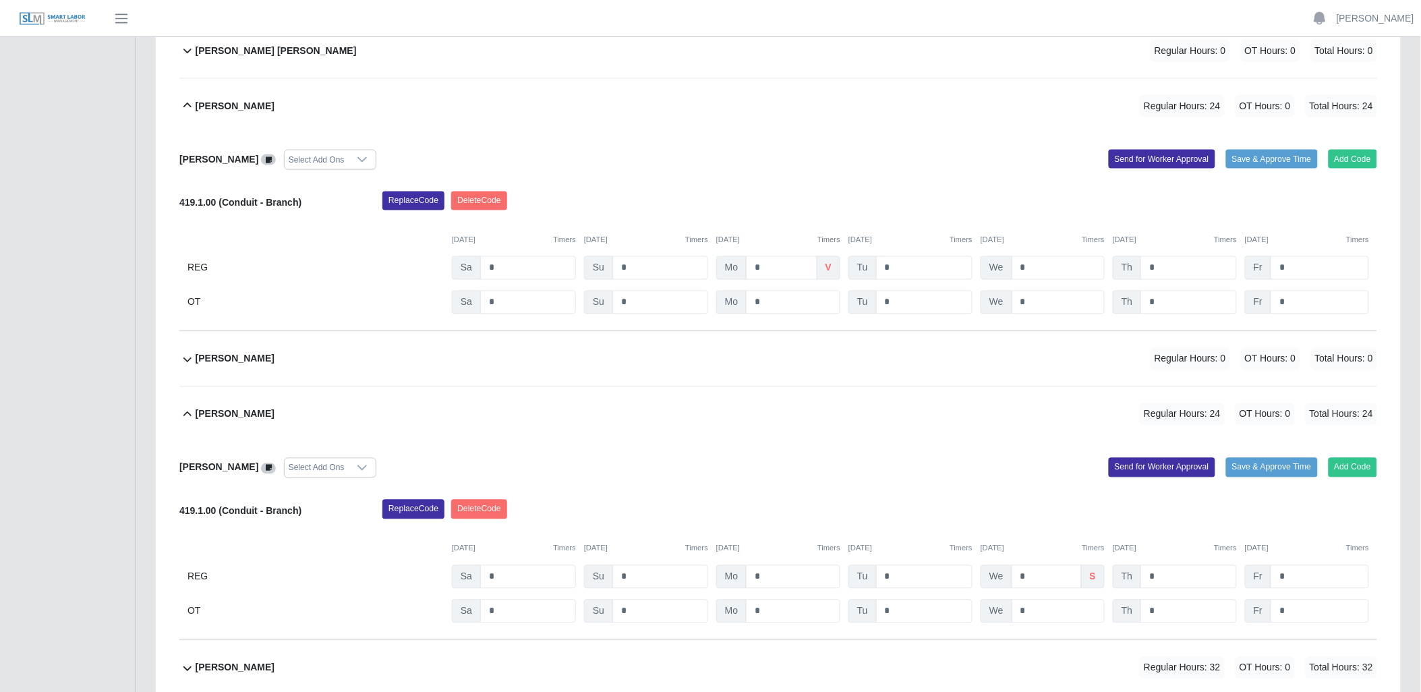
scroll to position [728, 0]
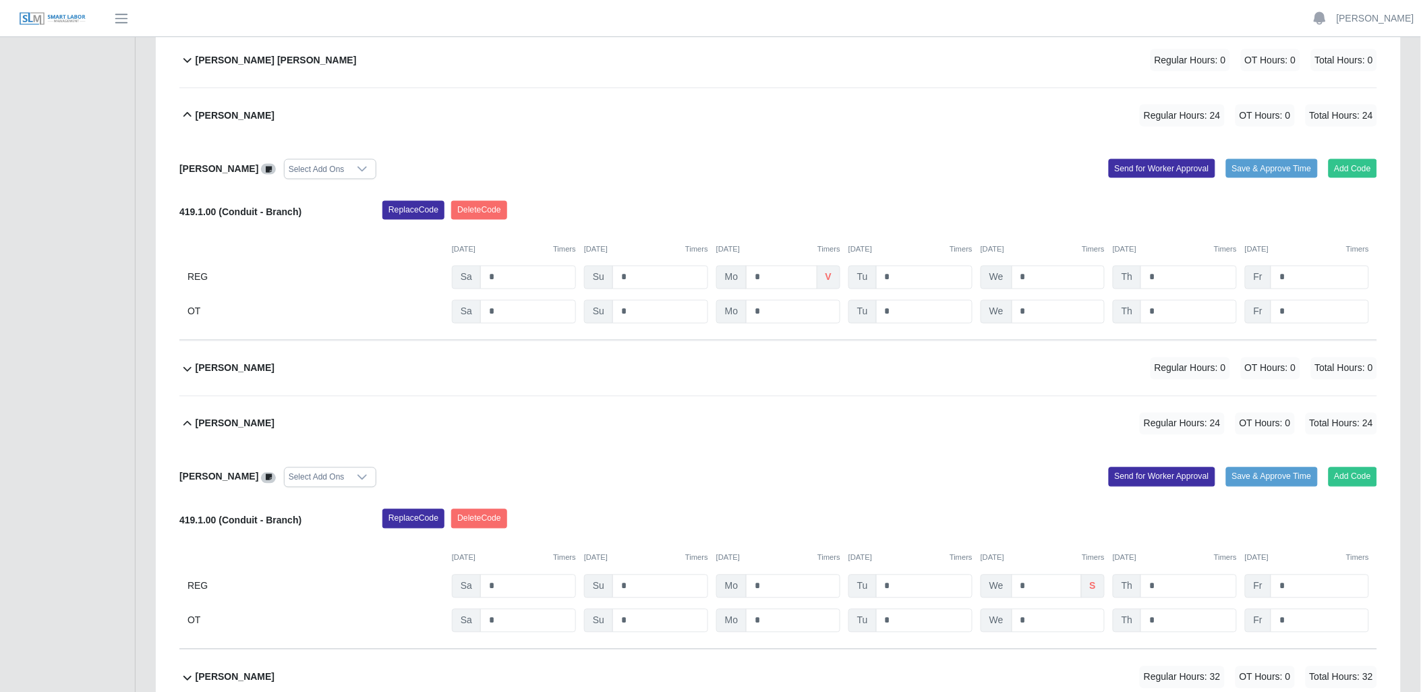
click at [187, 421] on icon at bounding box center [187, 424] width 16 height 16
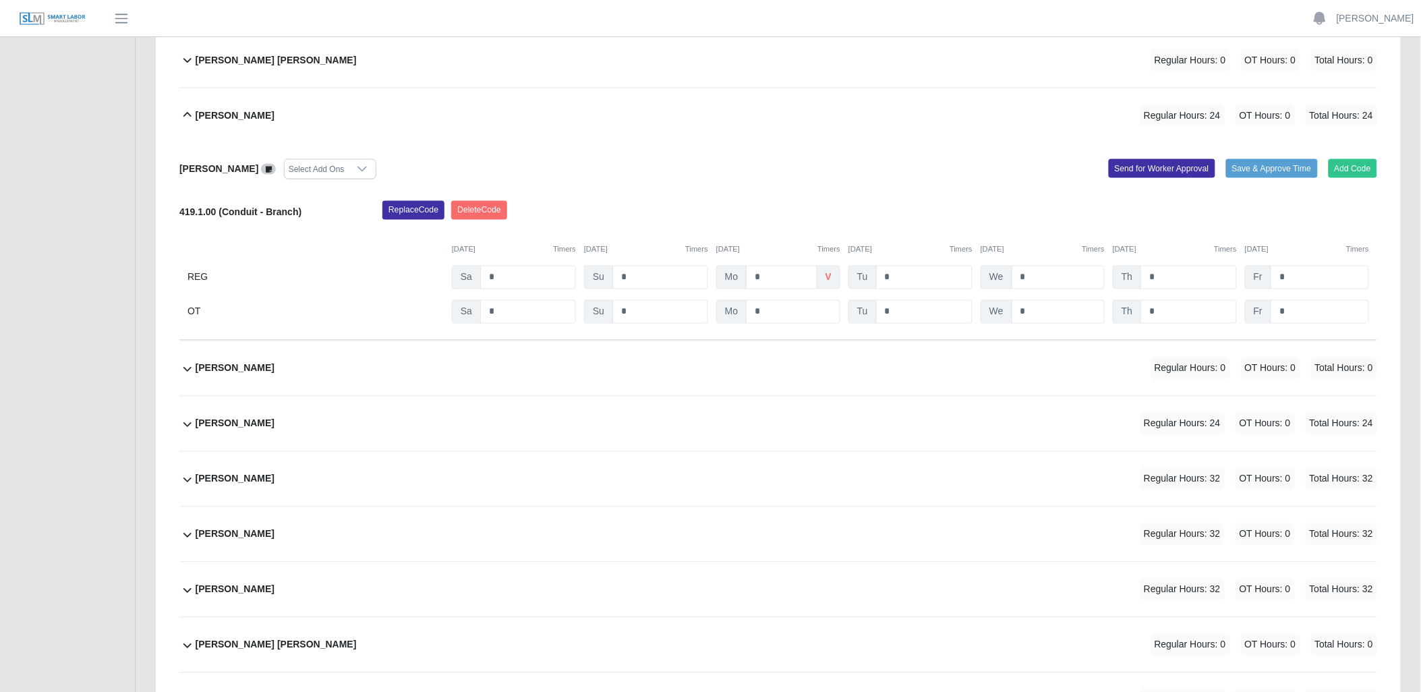
click at [191, 111] on icon at bounding box center [187, 115] width 16 height 16
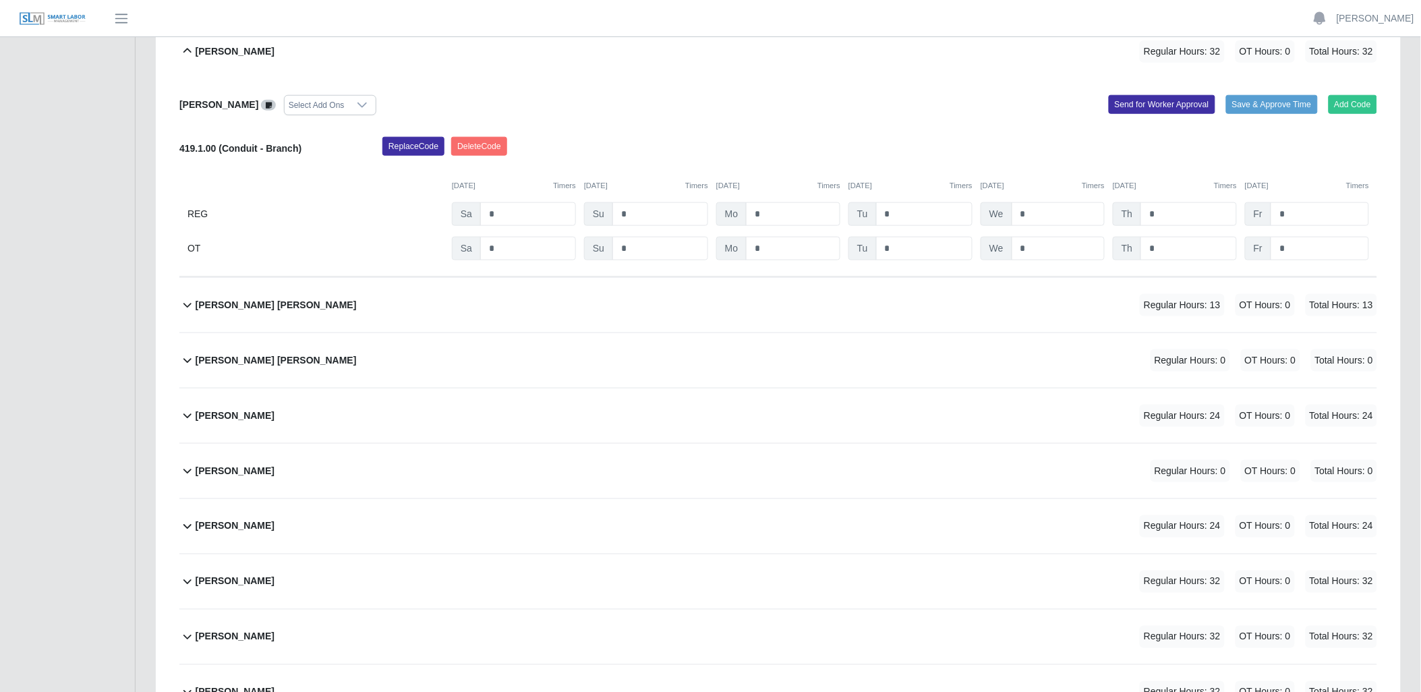
scroll to position [353, 0]
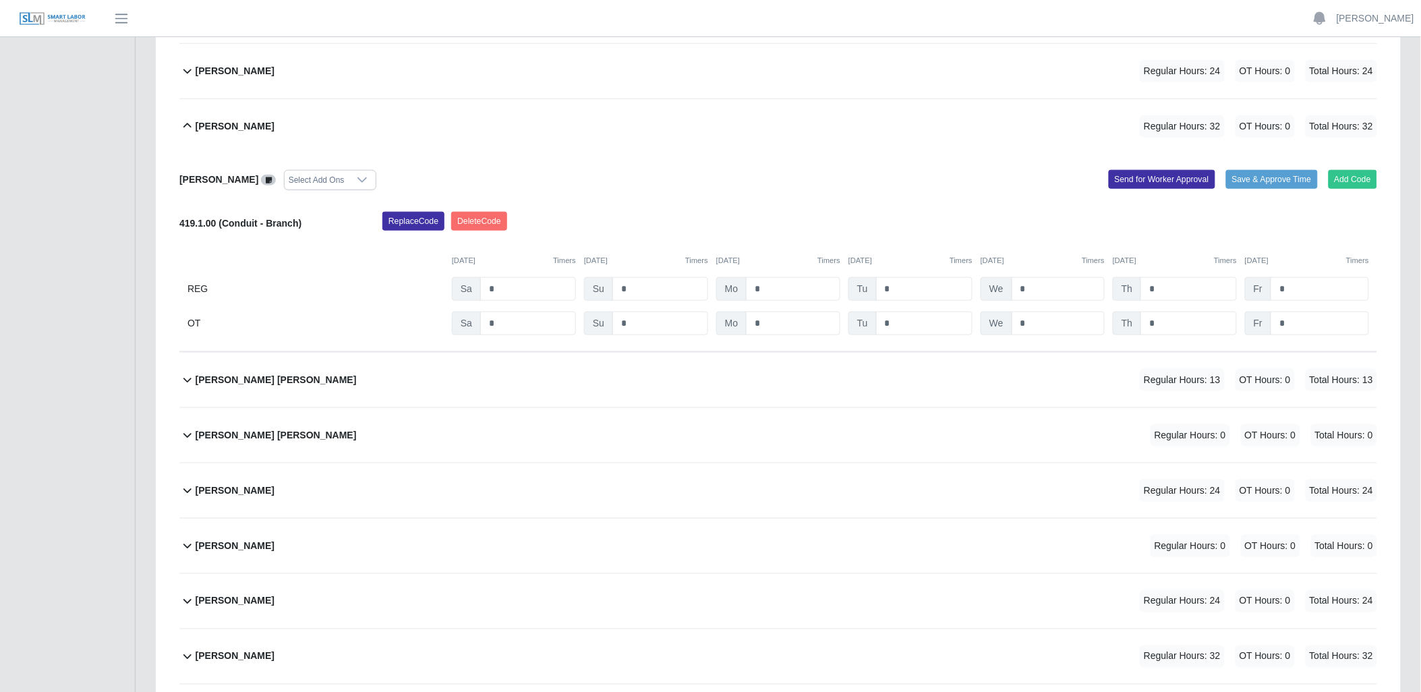
click at [189, 125] on icon at bounding box center [187, 125] width 8 height 5
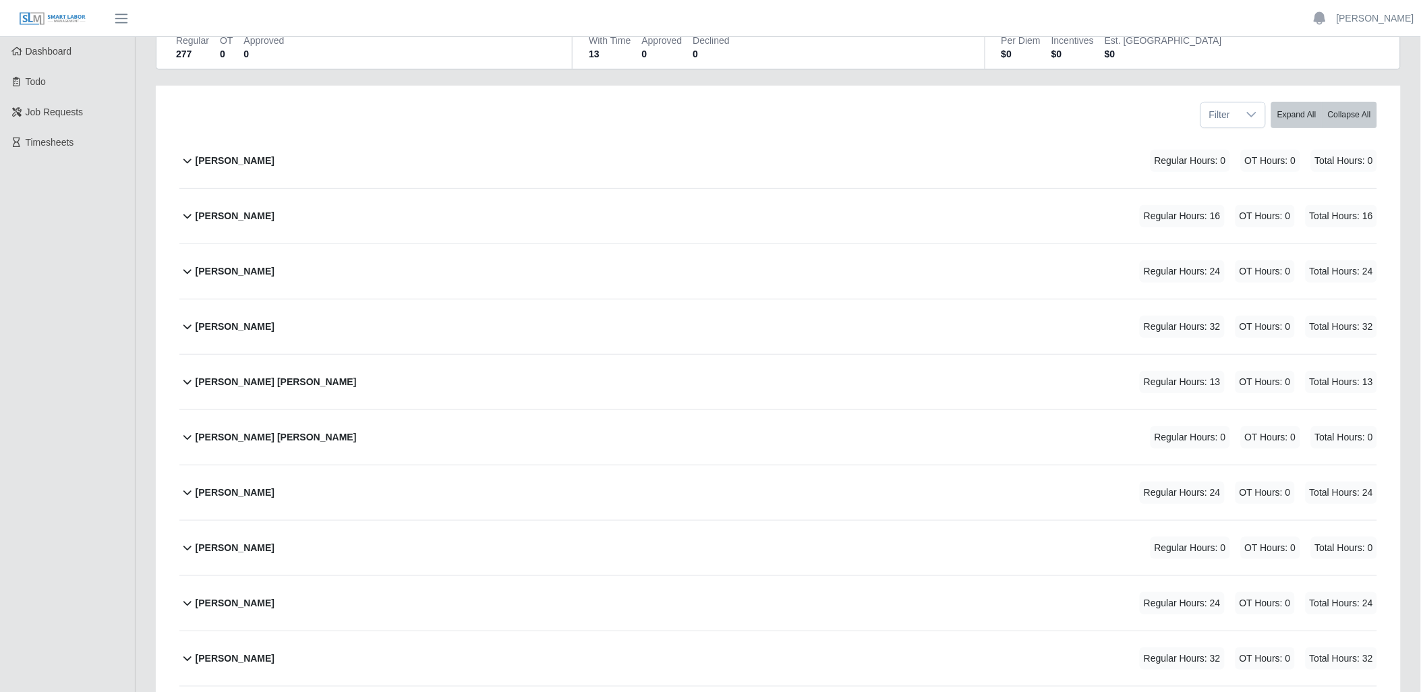
scroll to position [129, 0]
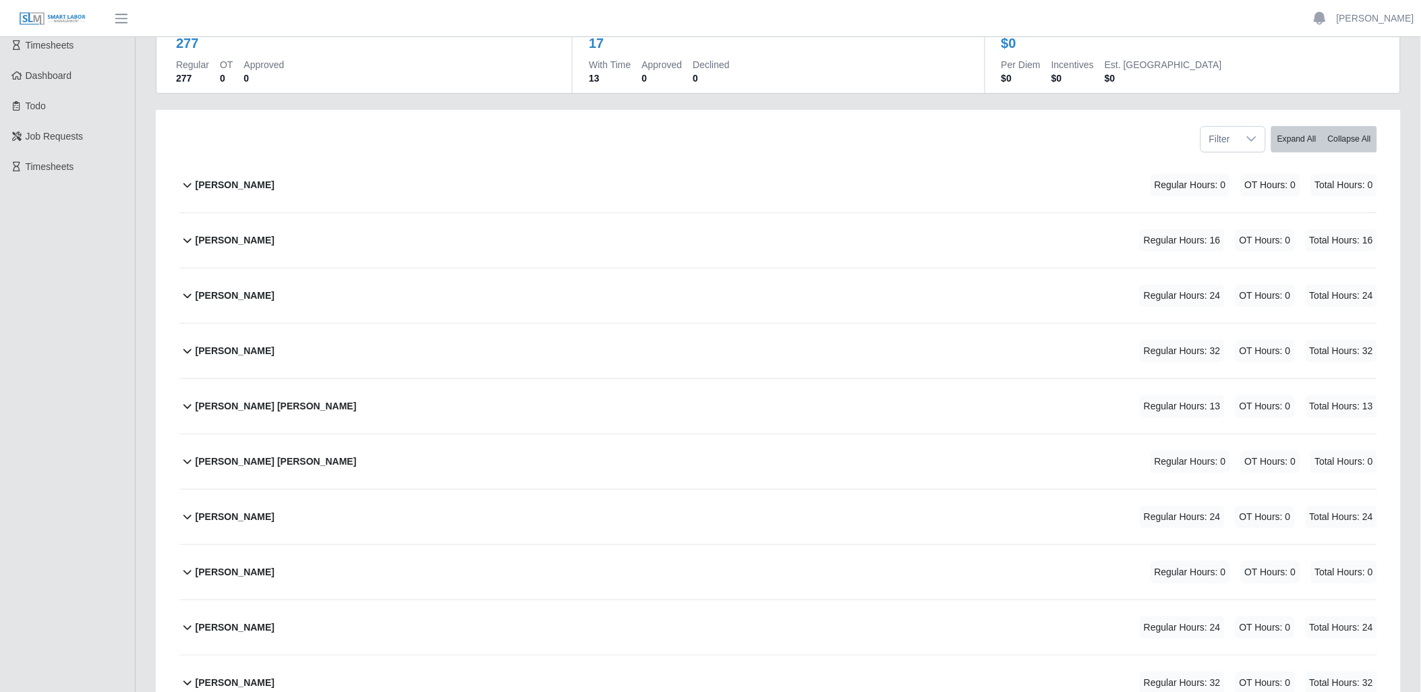
click at [191, 295] on icon at bounding box center [187, 295] width 16 height 16
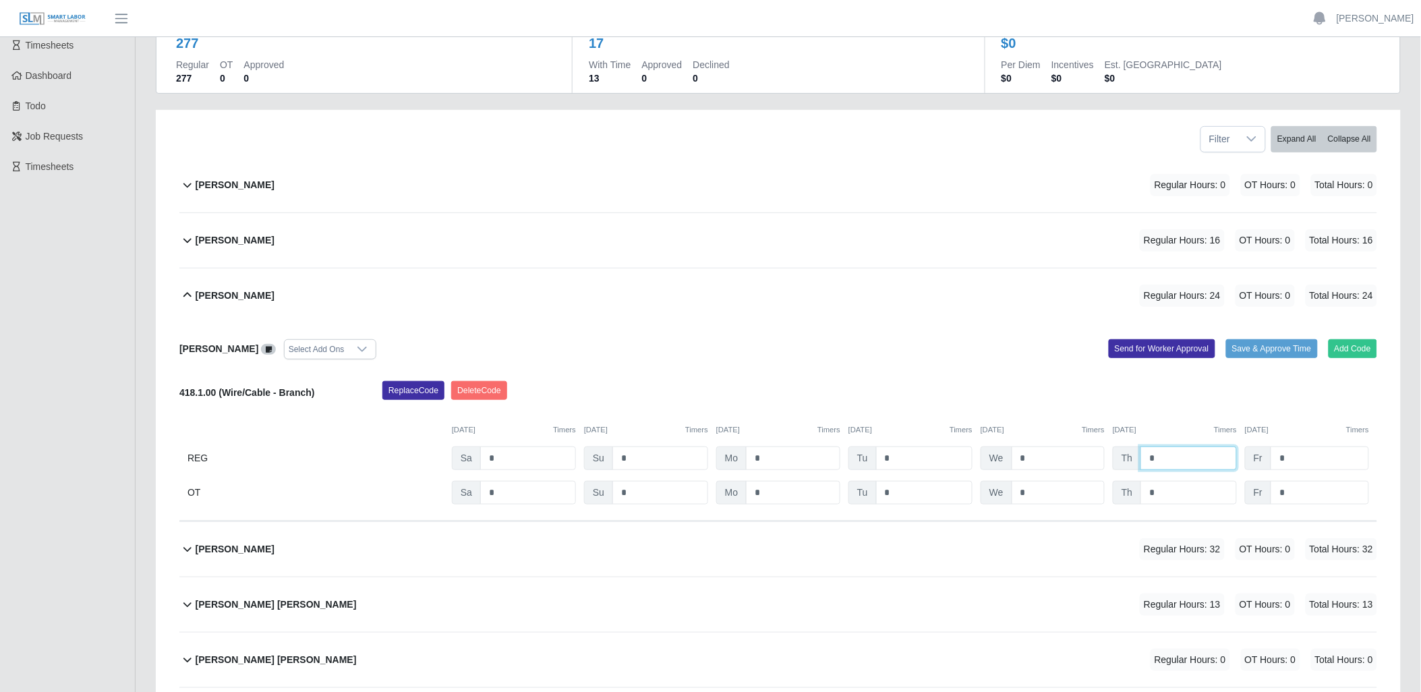
click at [1182, 455] on input "*" at bounding box center [1188, 458] width 96 height 24
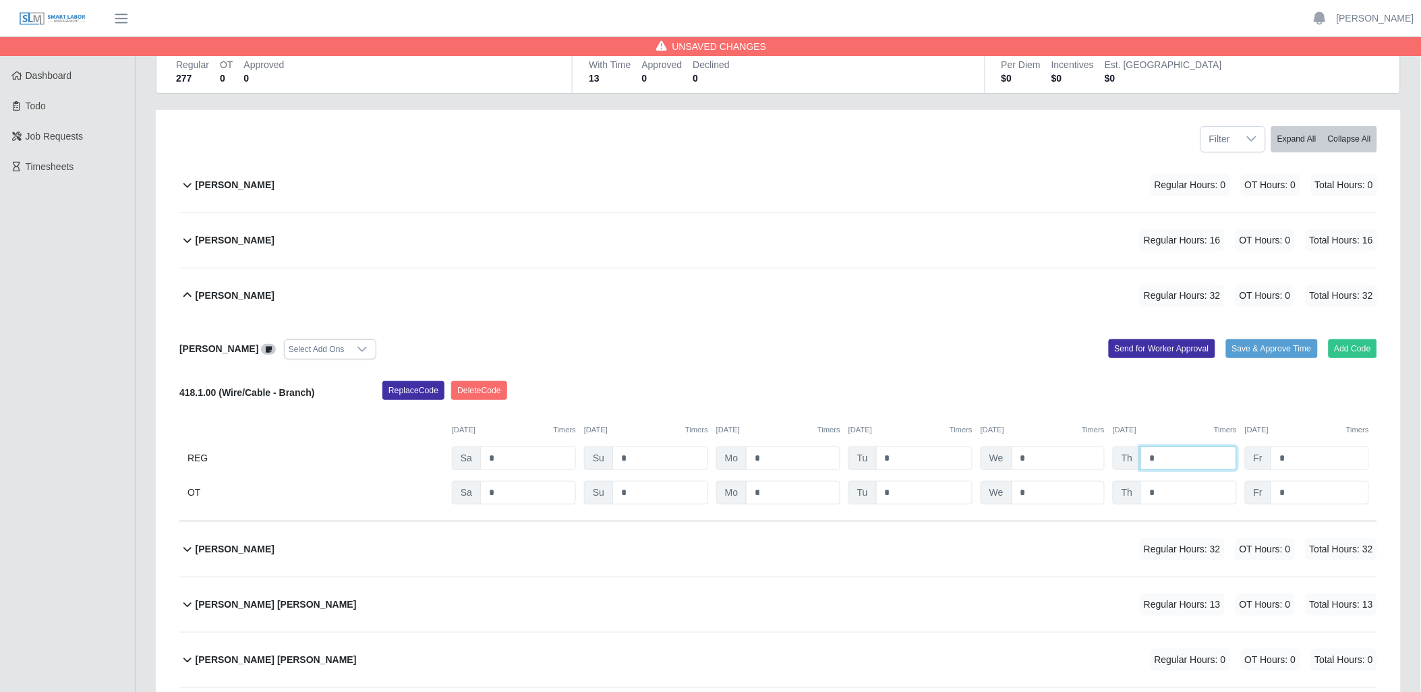
type input "*"
click at [1175, 488] on input "*" at bounding box center [1188, 493] width 96 height 24
click at [192, 294] on icon at bounding box center [187, 295] width 16 height 16
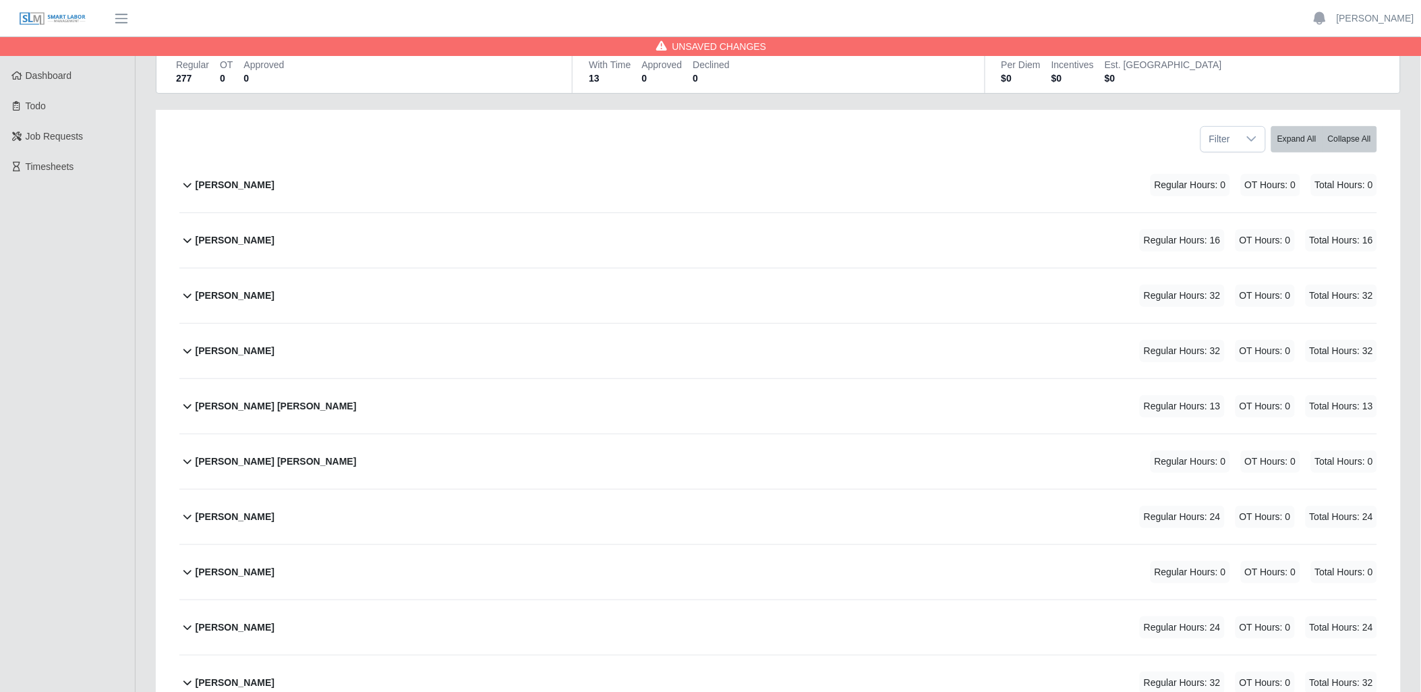
click at [182, 243] on icon at bounding box center [187, 240] width 16 height 16
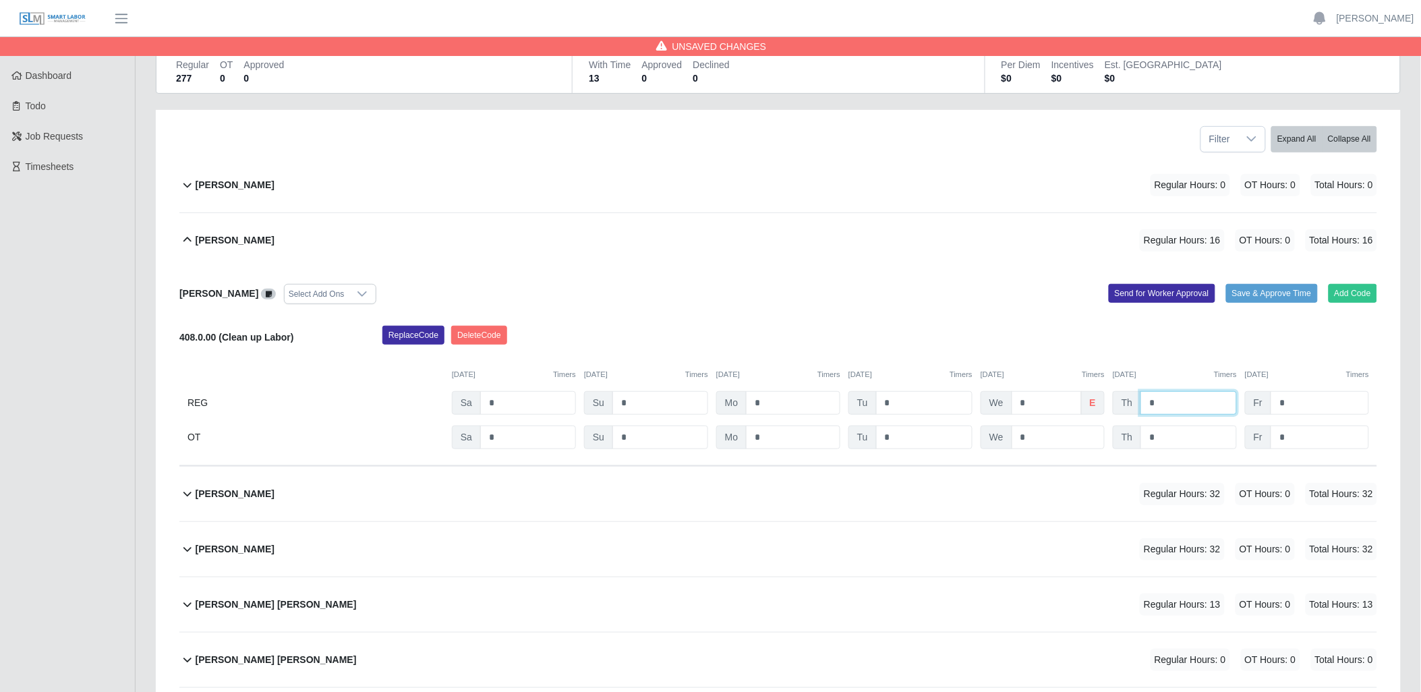
click at [1188, 407] on input "*" at bounding box center [1188, 403] width 96 height 24
type input "*"
drag, startPoint x: 1050, startPoint y: 354, endPoint x: 1043, endPoint y: 353, distance: 6.9
click at [1043, 353] on div "[DATE] Timers [DATE] Timers [DATE] Timers [DATE] Timers [DATE] Timers [DATE] Ti…" at bounding box center [778, 367] width 1198 height 28
click at [185, 237] on icon at bounding box center [187, 240] width 16 height 16
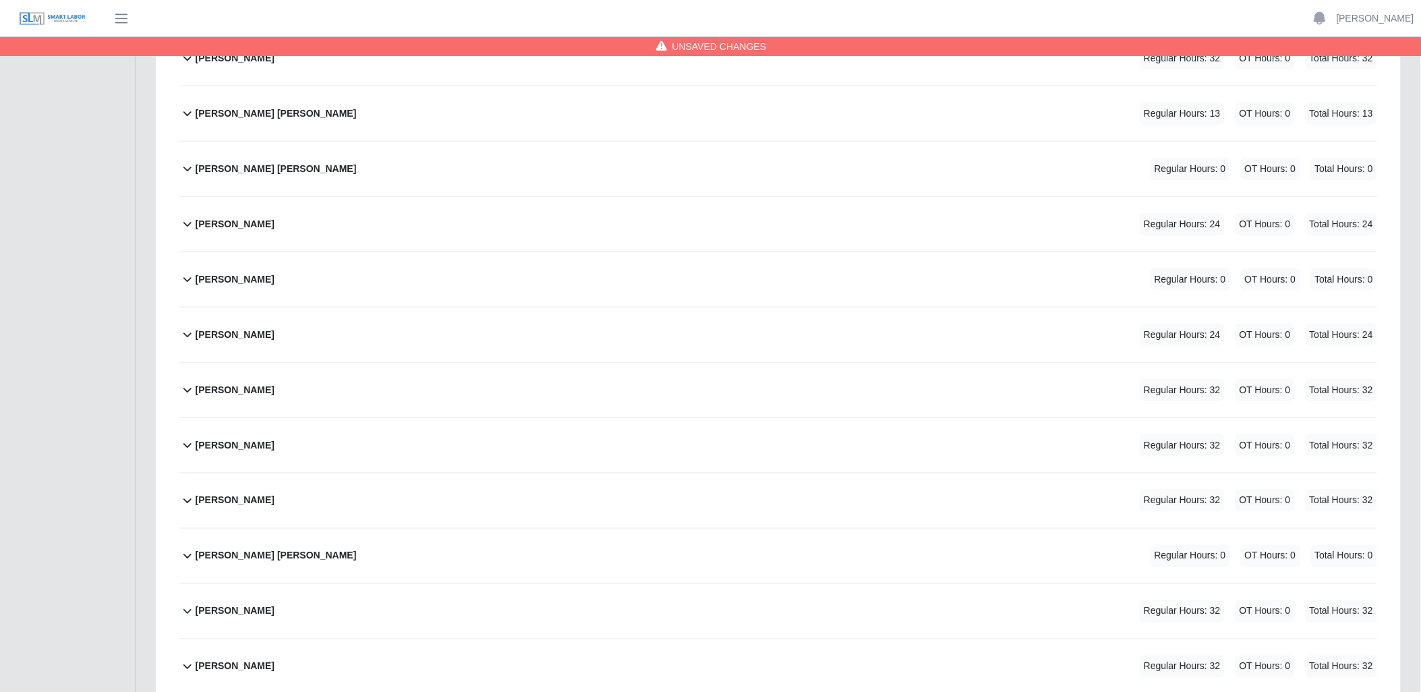
scroll to position [635, 0]
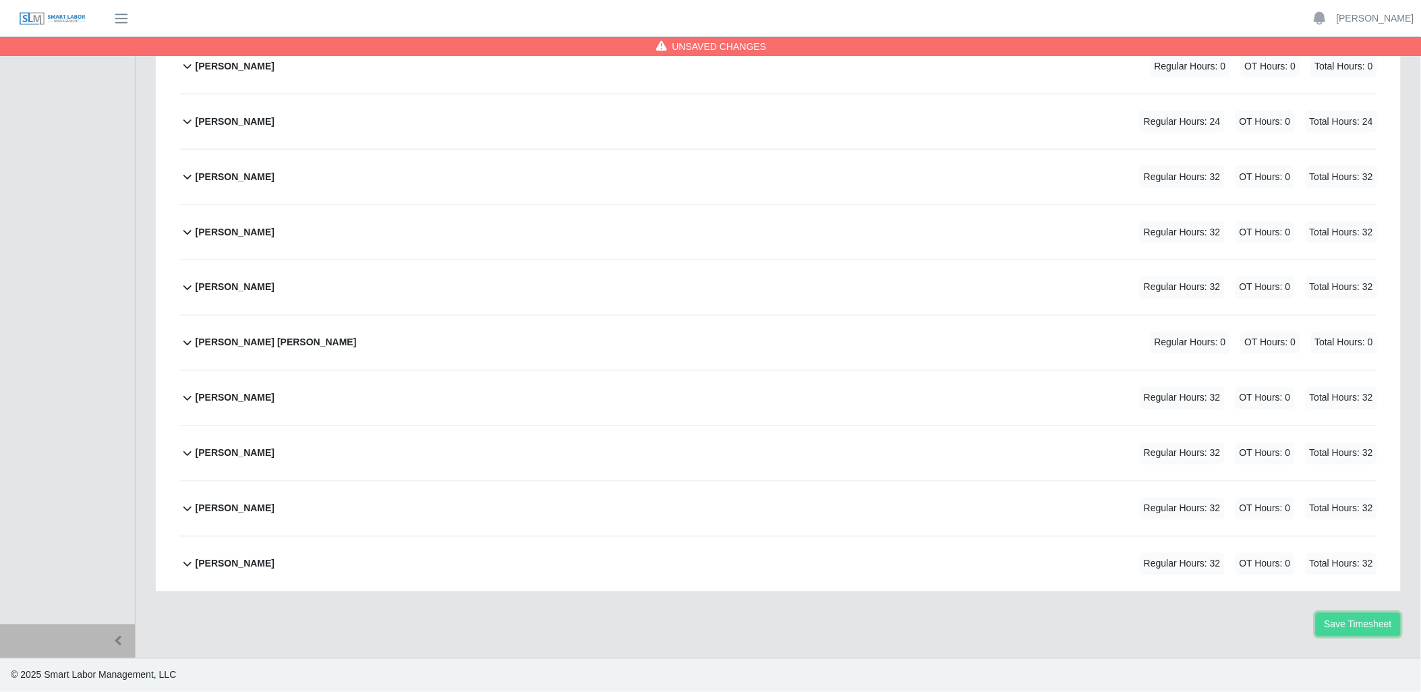
click at [1341, 622] on button "Save Timesheet" at bounding box center [1358, 625] width 85 height 24
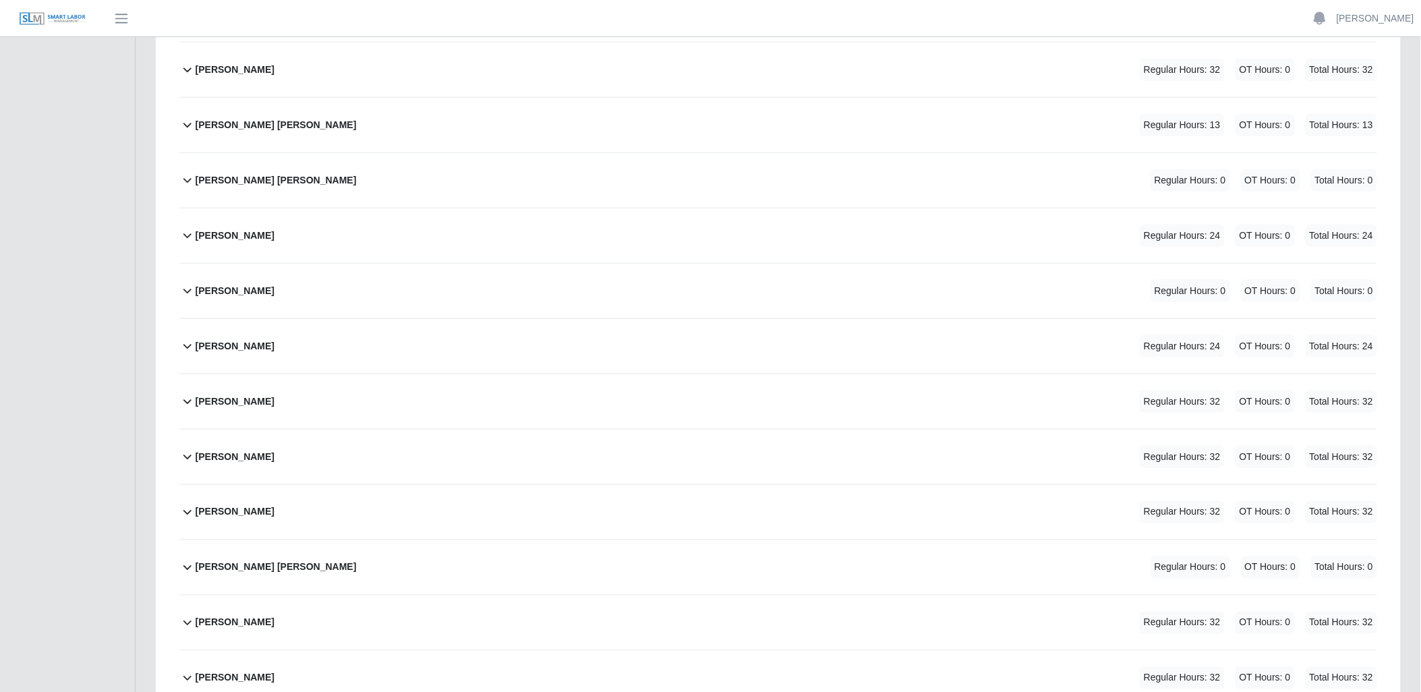
scroll to position [335, 0]
